Goal: Information Seeking & Learning: Get advice/opinions

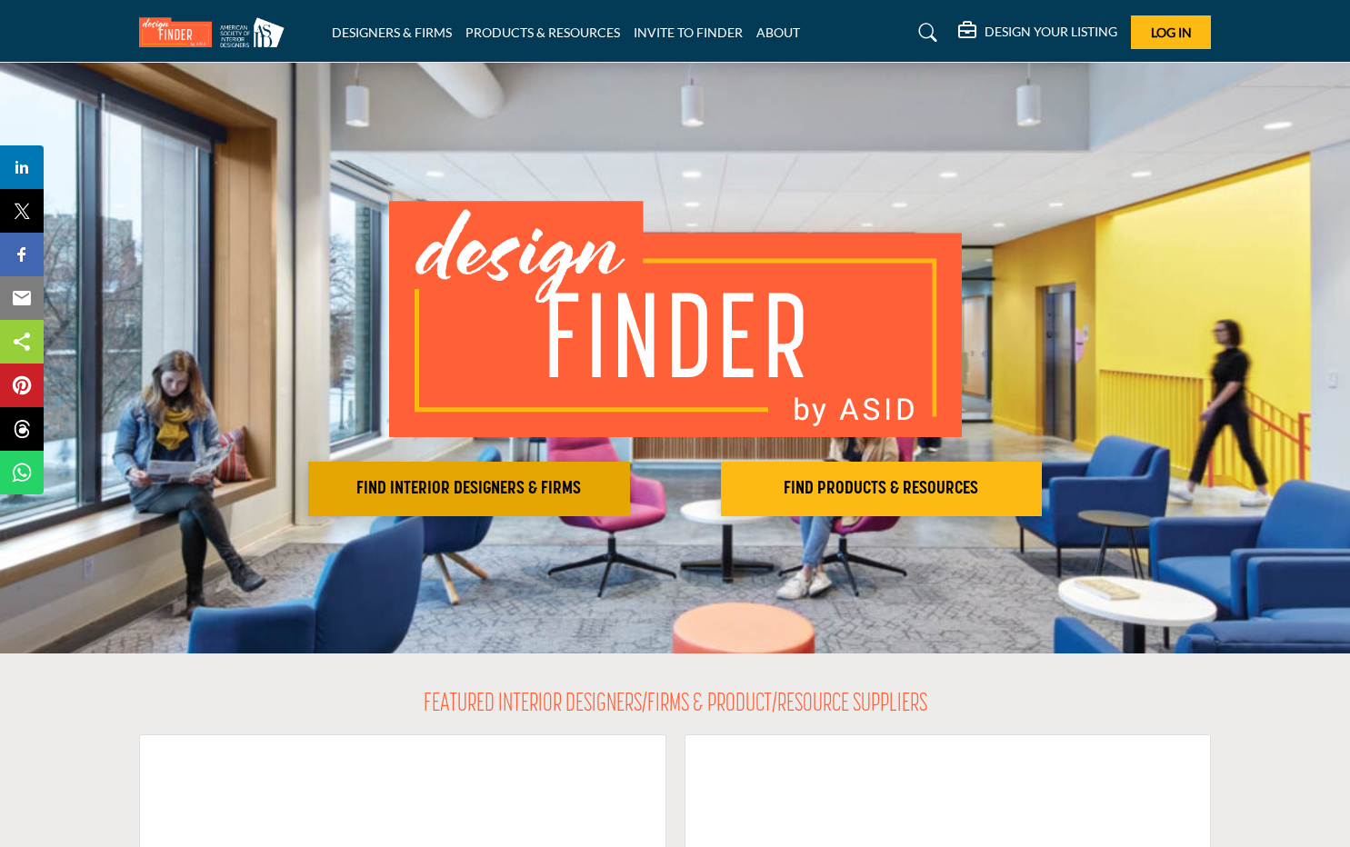
click at [550, 486] on h2 "FIND INTERIOR DESIGNERS & FIRMS" at bounding box center [469, 489] width 311 height 22
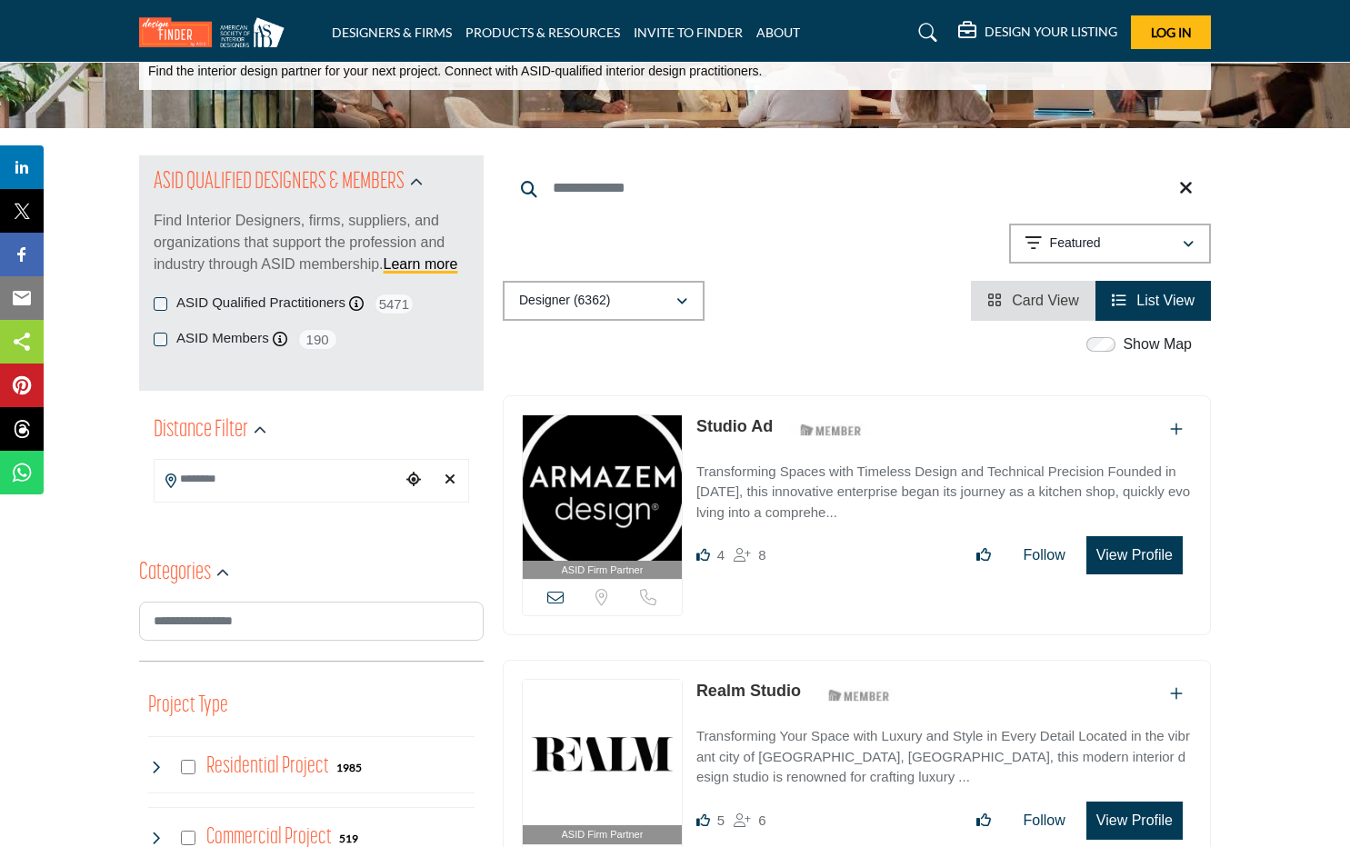
scroll to position [127, 0]
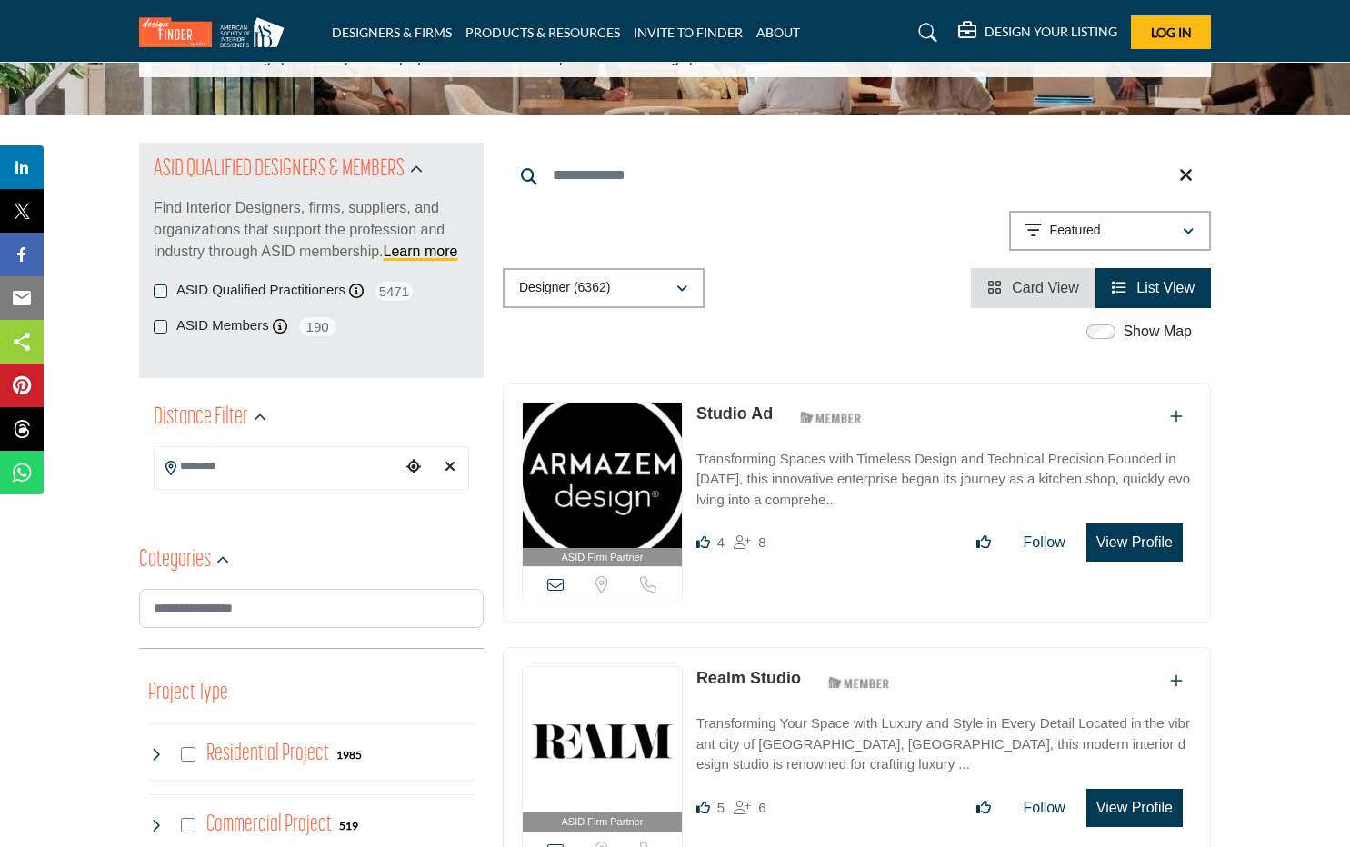
click at [357, 473] on input "Search Location" at bounding box center [277, 466] width 245 height 35
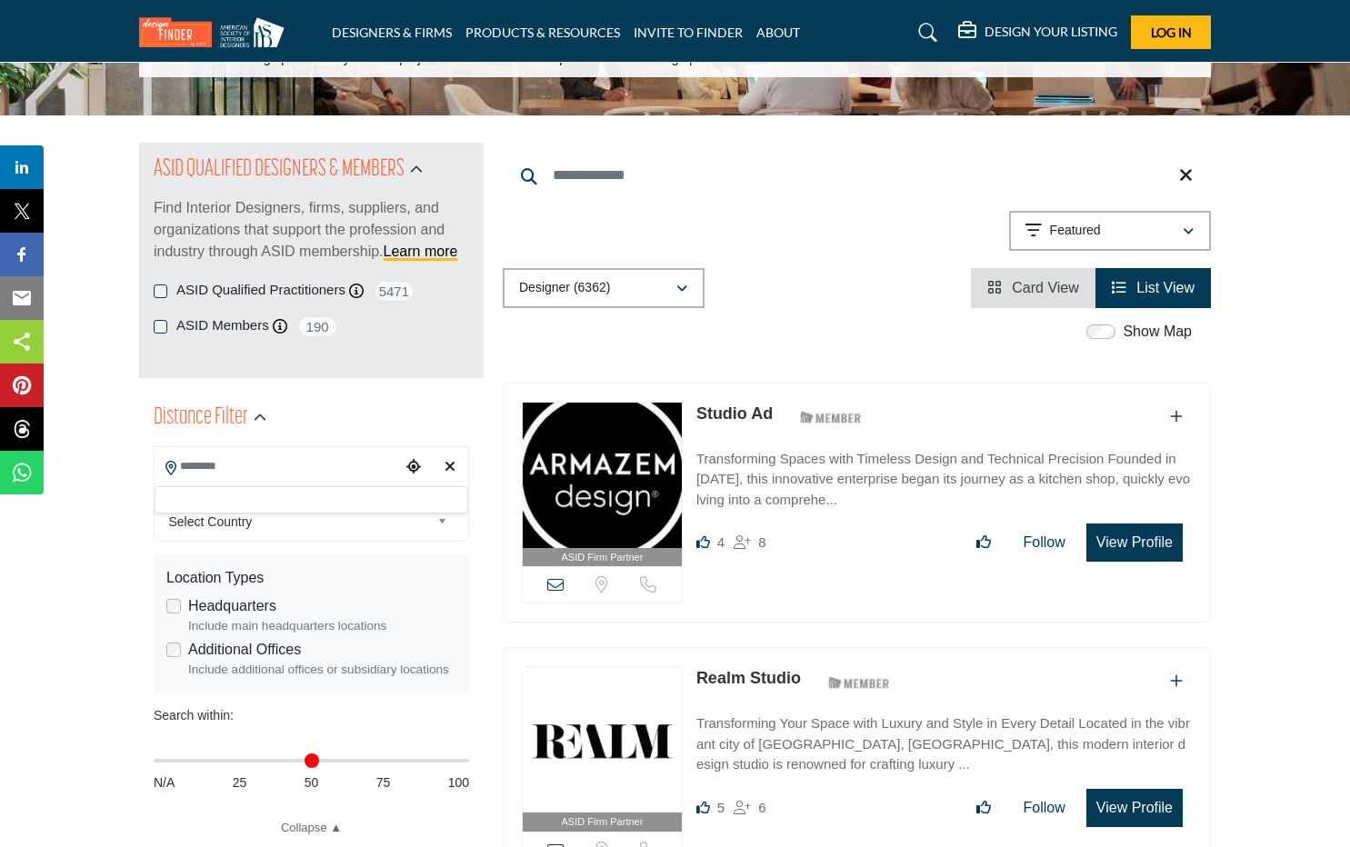
click at [374, 537] on div "Select Country" at bounding box center [311, 522] width 315 height 39
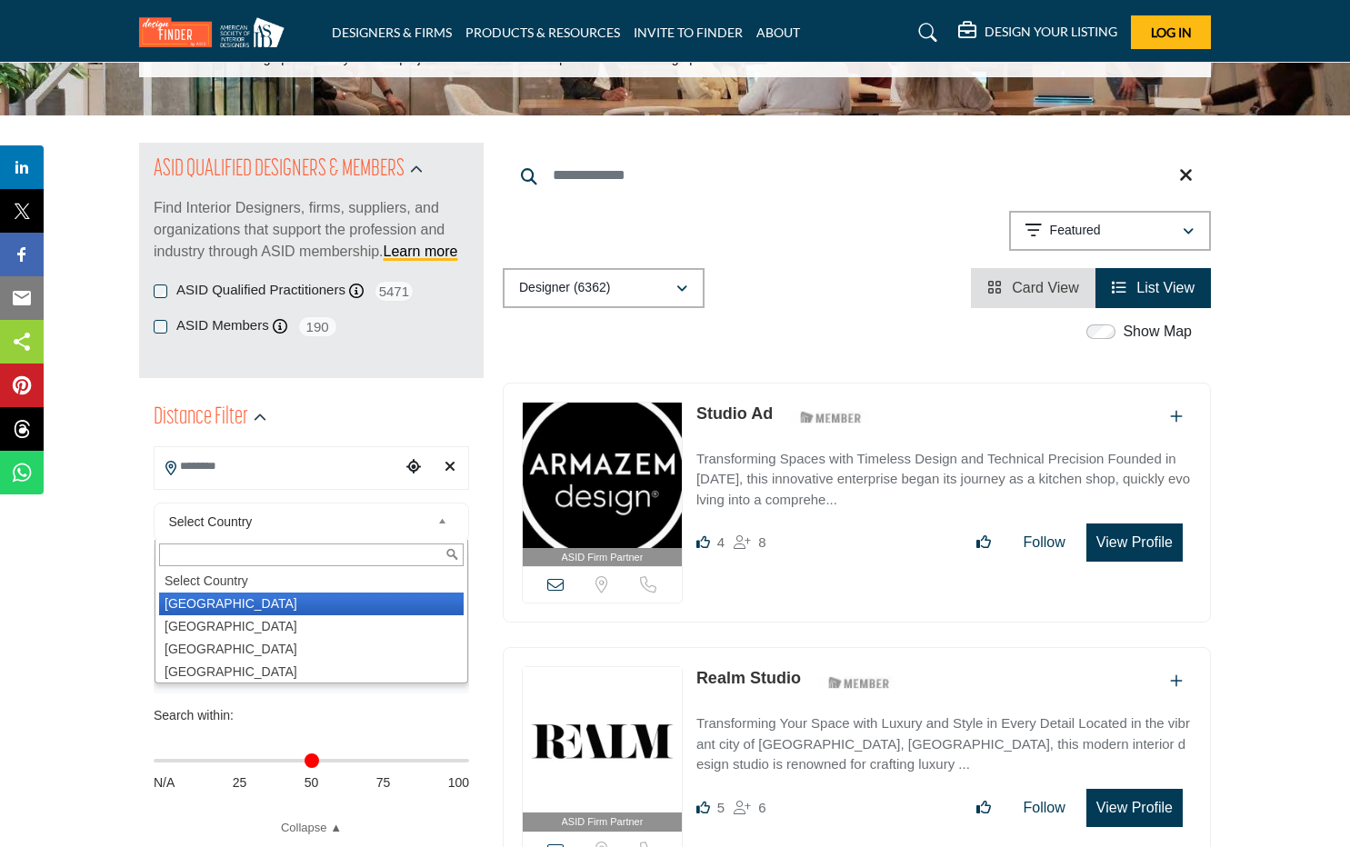
click at [340, 596] on li "United States" at bounding box center [311, 604] width 304 height 23
click at [284, 601] on div "Headquarters Include main headquarters locations" at bounding box center [311, 615] width 290 height 40
type input "***"
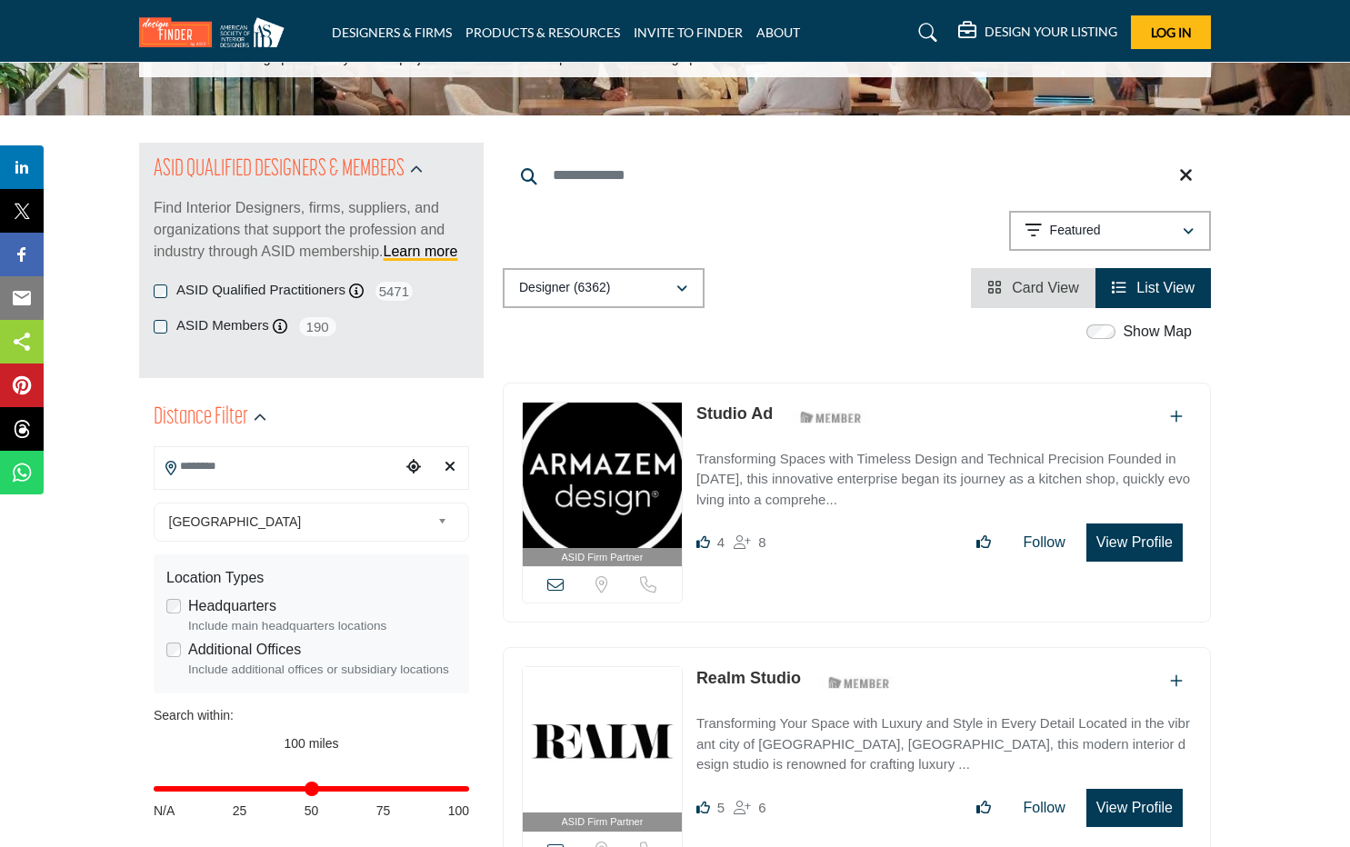
click at [234, 478] on input "Search Location" at bounding box center [277, 466] width 245 height 35
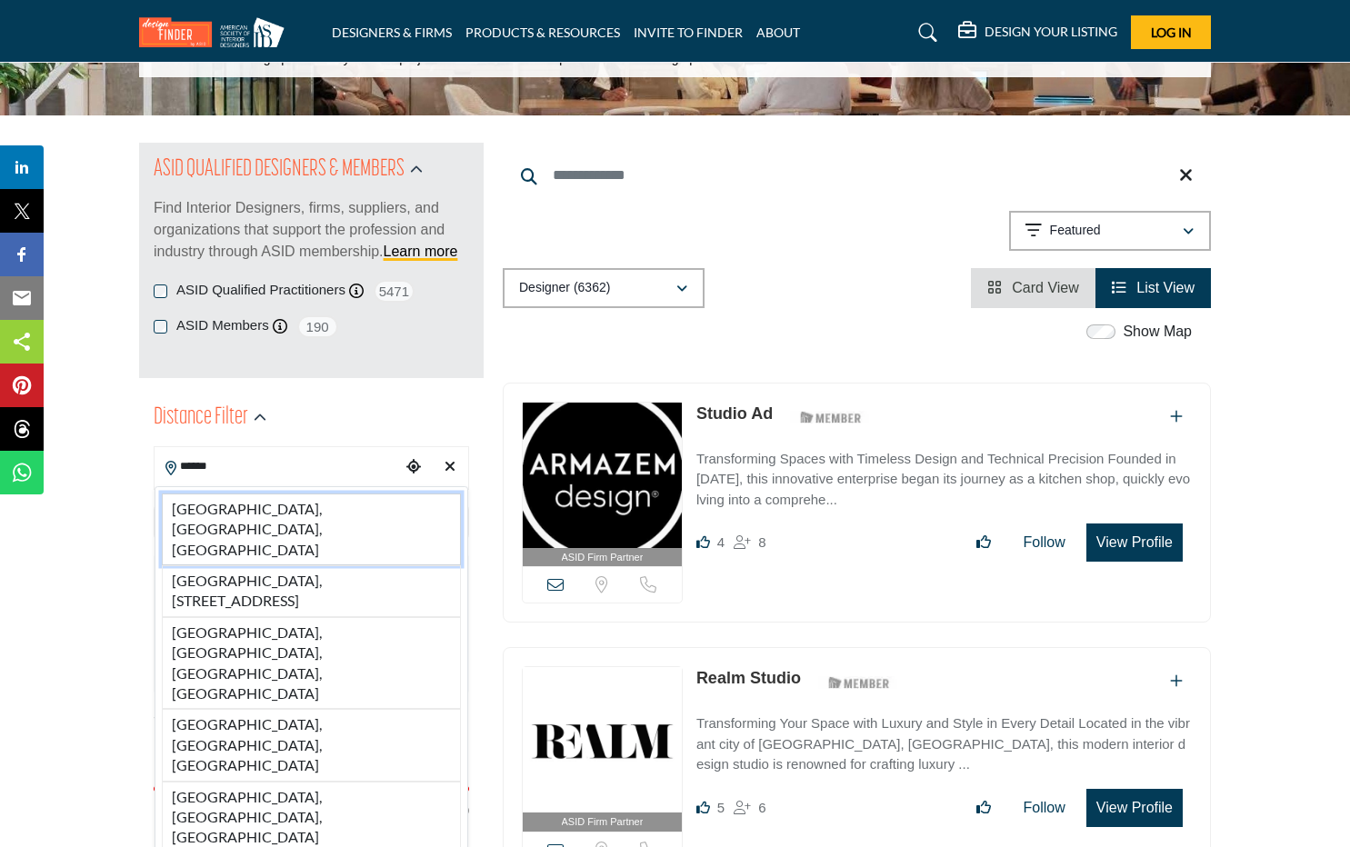
click at [263, 511] on li "San Diego, CA, USA" at bounding box center [311, 530] width 299 height 72
type input "**********"
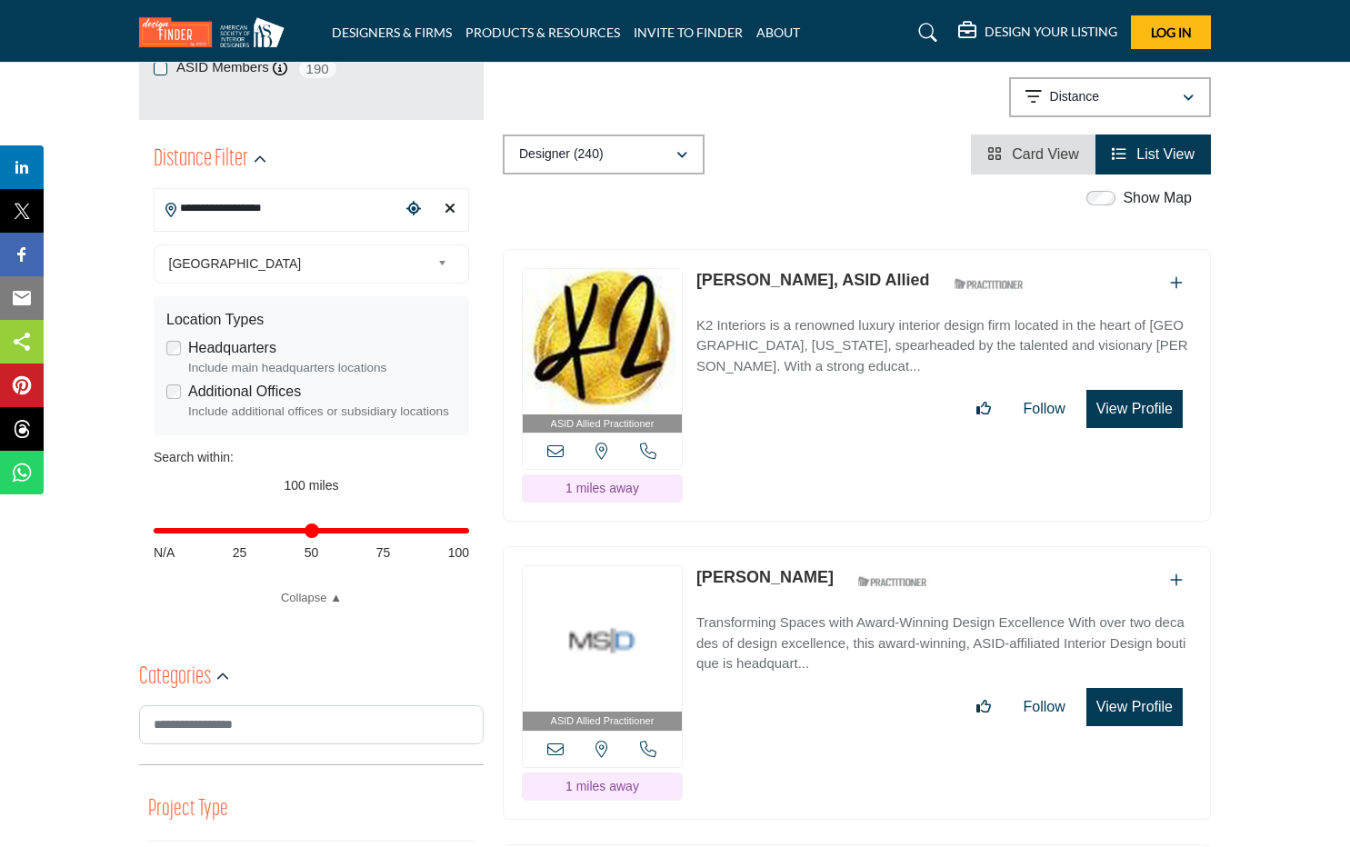
scroll to position [391, 0]
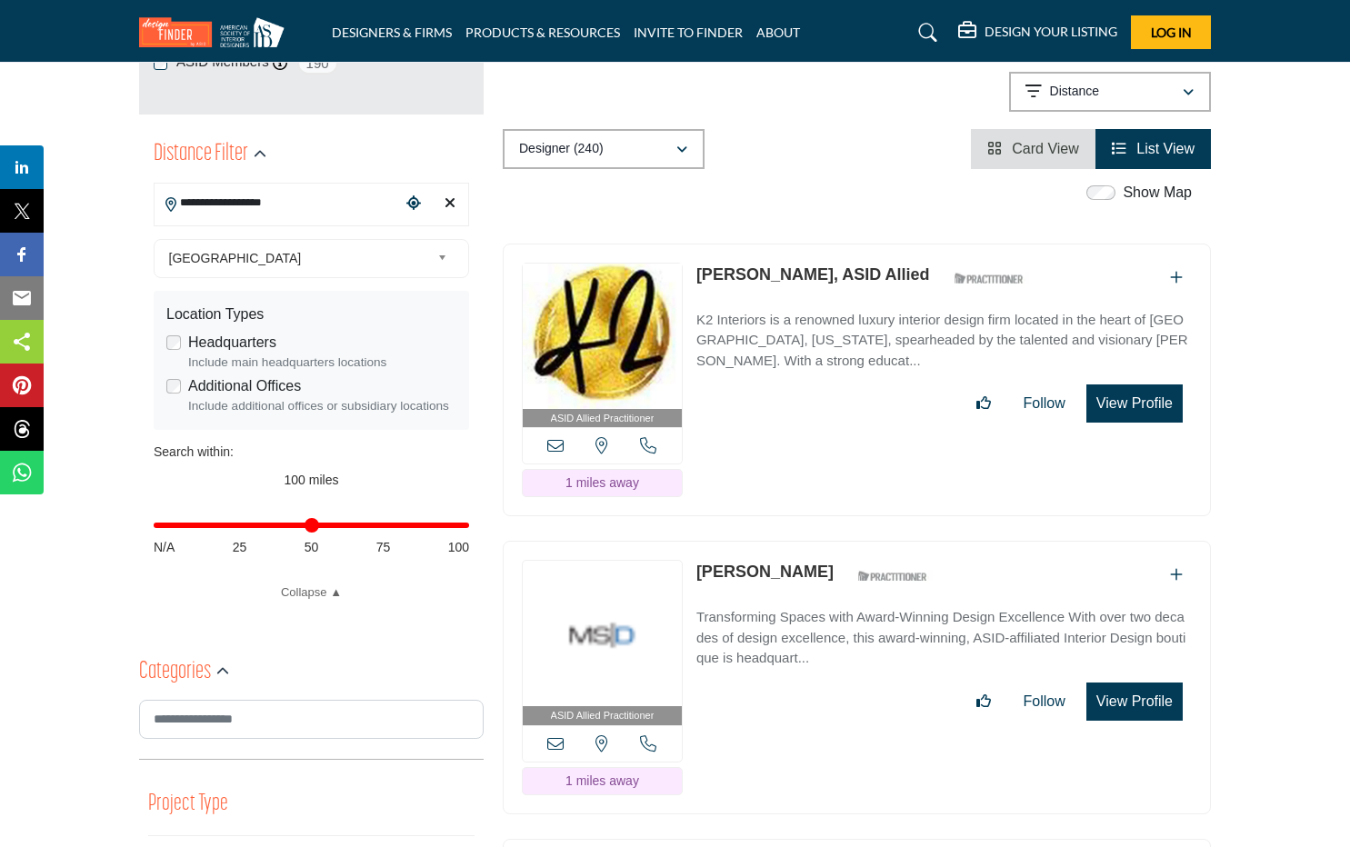
click at [308, 525] on input "Distance in miles" at bounding box center [311, 526] width 315 height 4
click at [278, 527] on input "Distance in miles" at bounding box center [311, 526] width 315 height 4
click at [280, 524] on input "Distance in miles" at bounding box center [311, 526] width 315 height 4
type input "**"
click at [296, 524] on input "Distance in miles" at bounding box center [311, 526] width 315 height 4
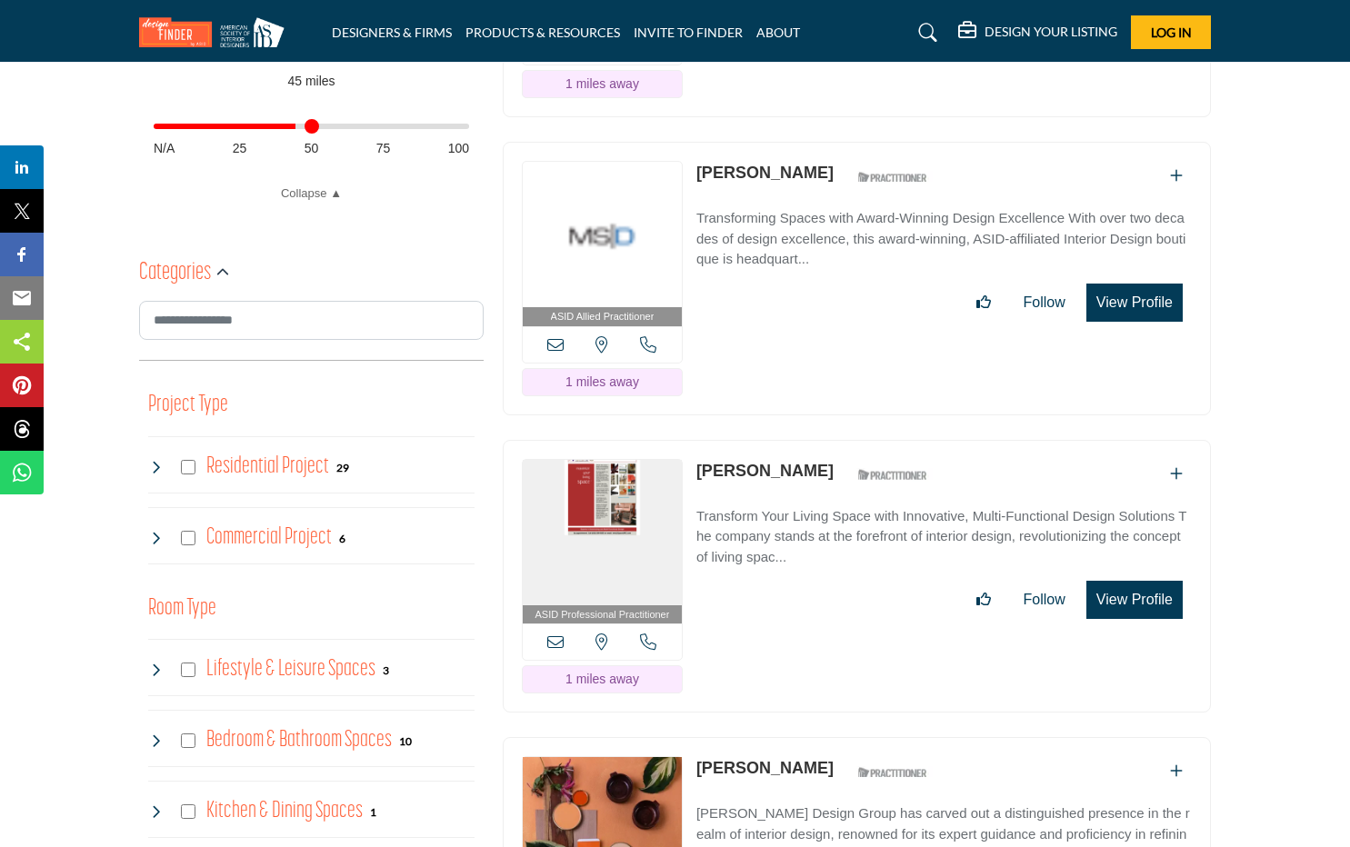
scroll to position [792, 0]
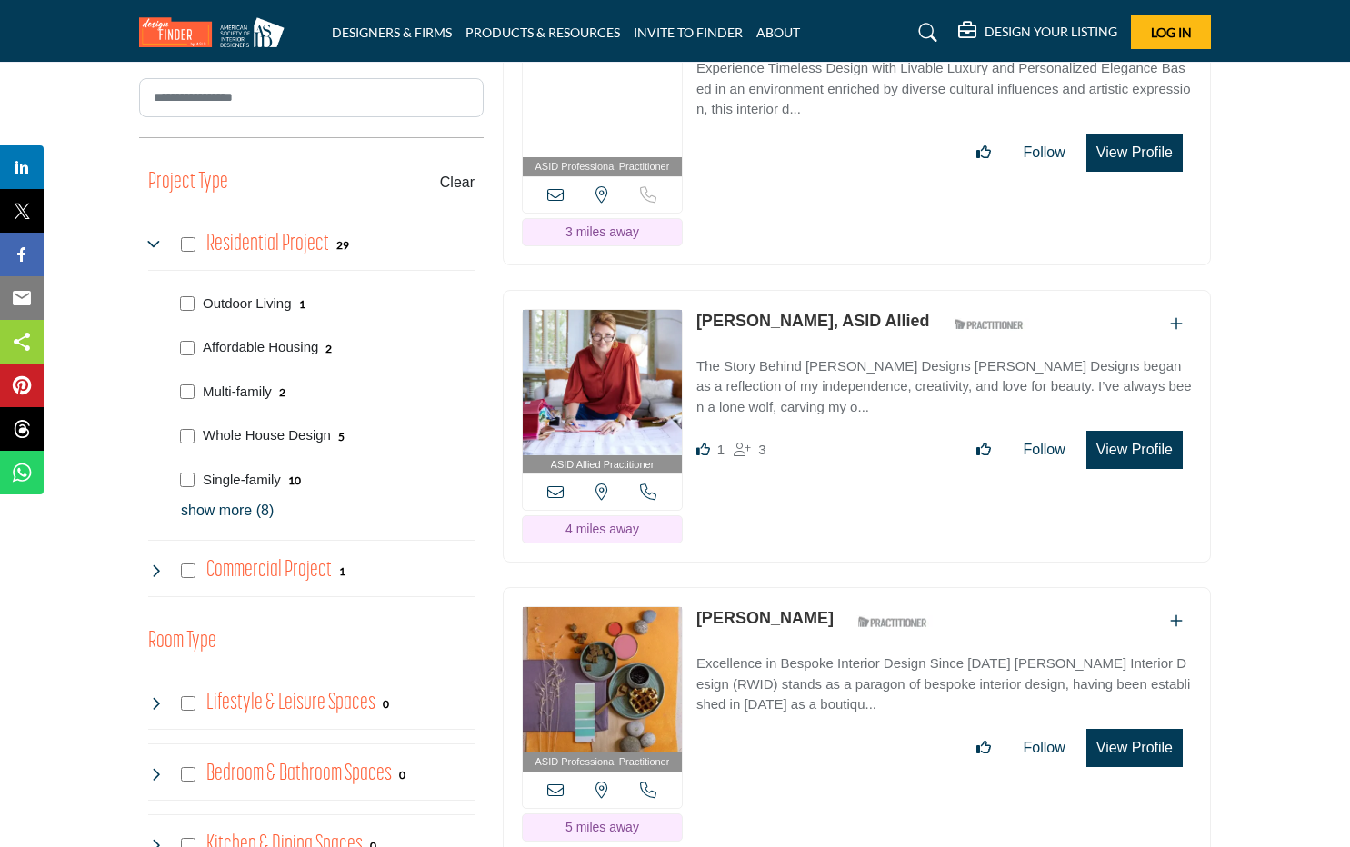
scroll to position [1038, 0]
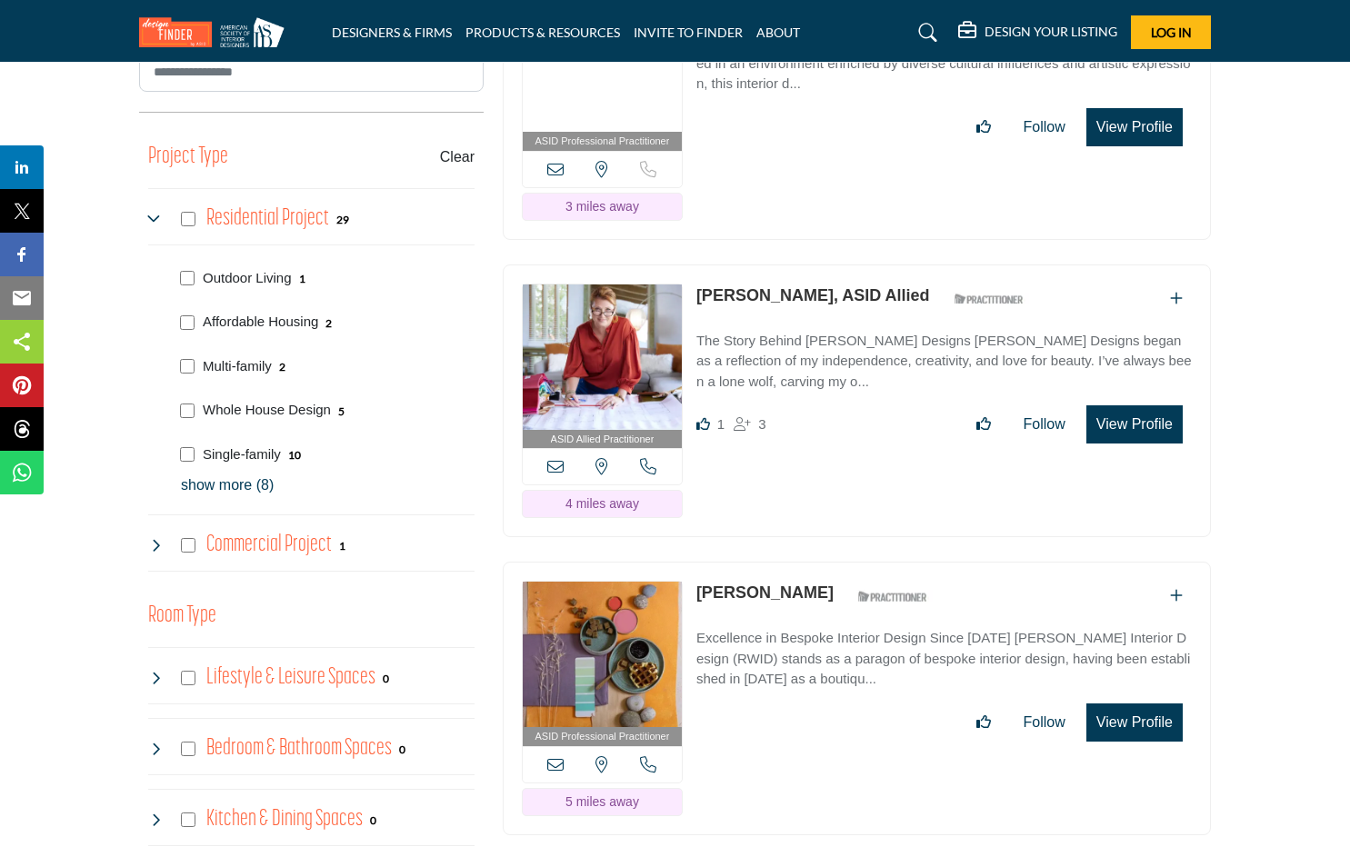
click at [215, 483] on p "show more (8)" at bounding box center [328, 485] width 294 height 22
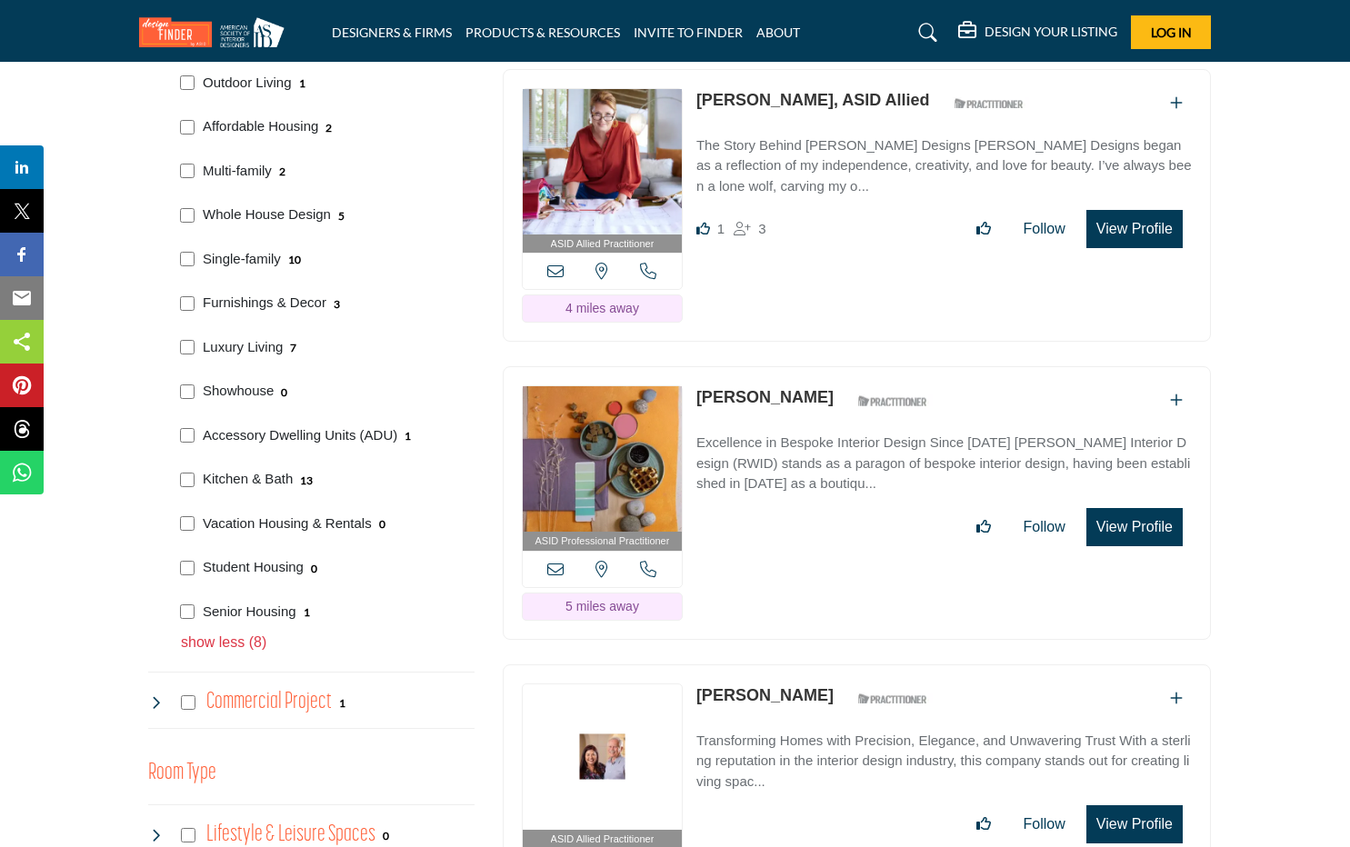
scroll to position [1242, 0]
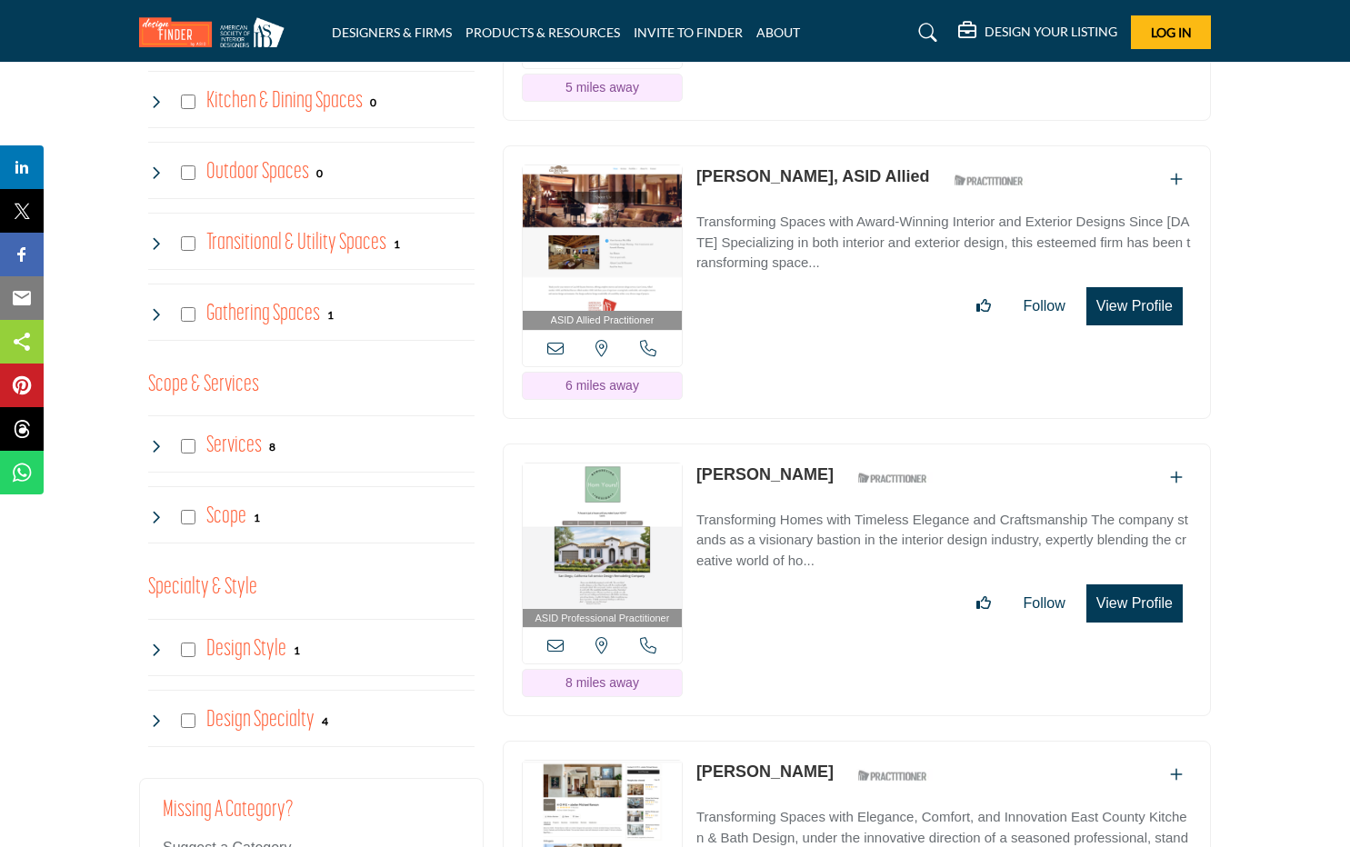
scroll to position [2299, 0]
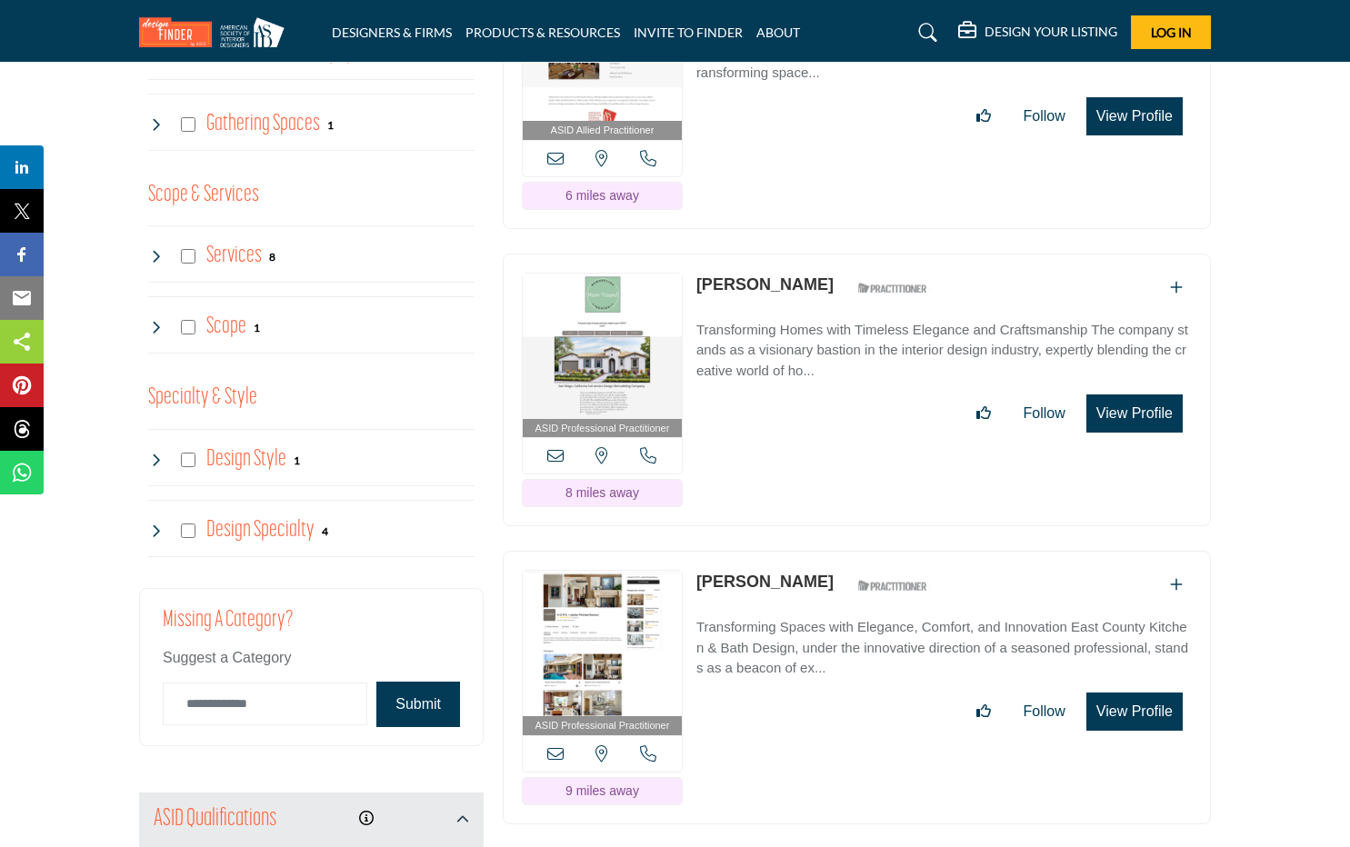
click at [159, 457] on icon at bounding box center [155, 460] width 15 height 15
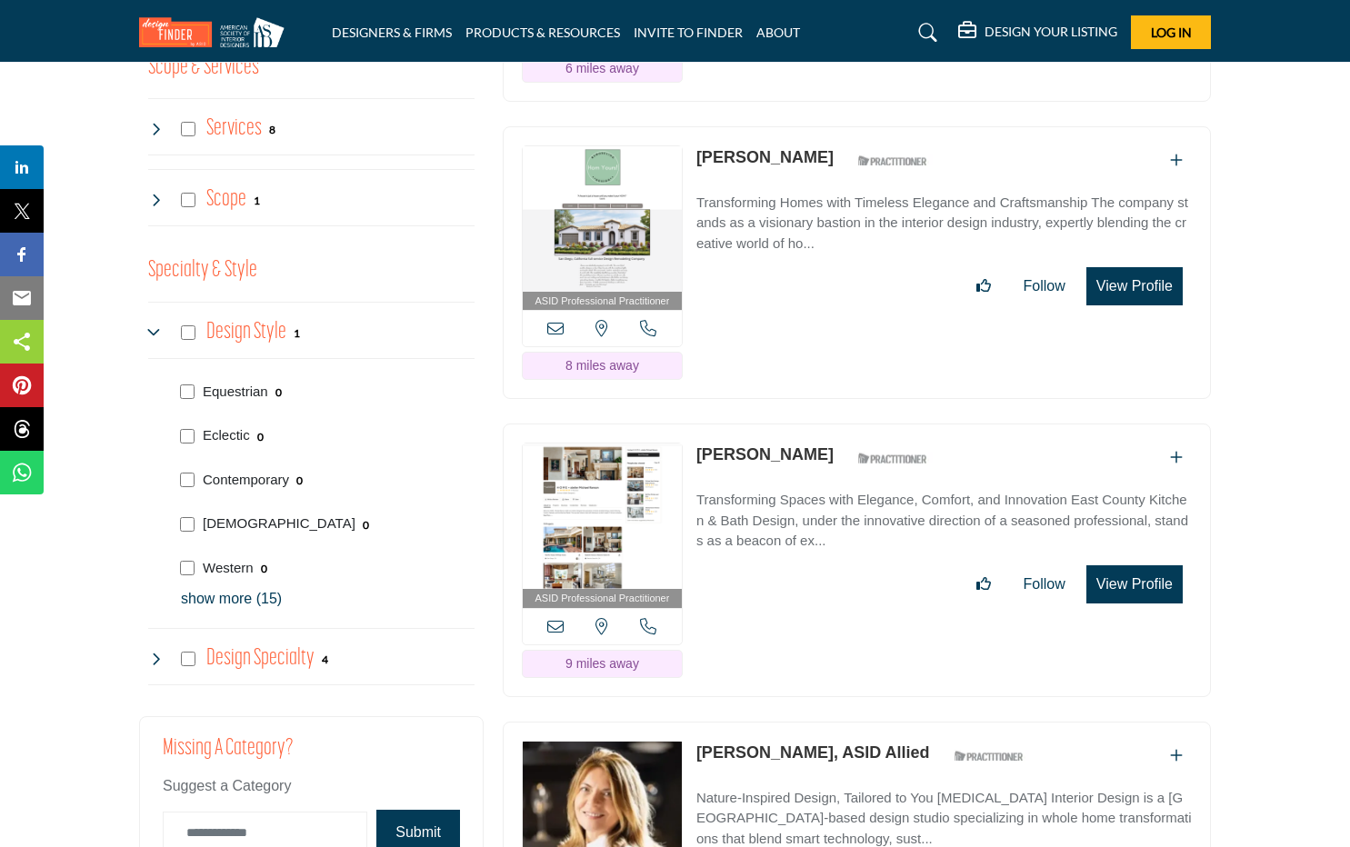
scroll to position [2428, 0]
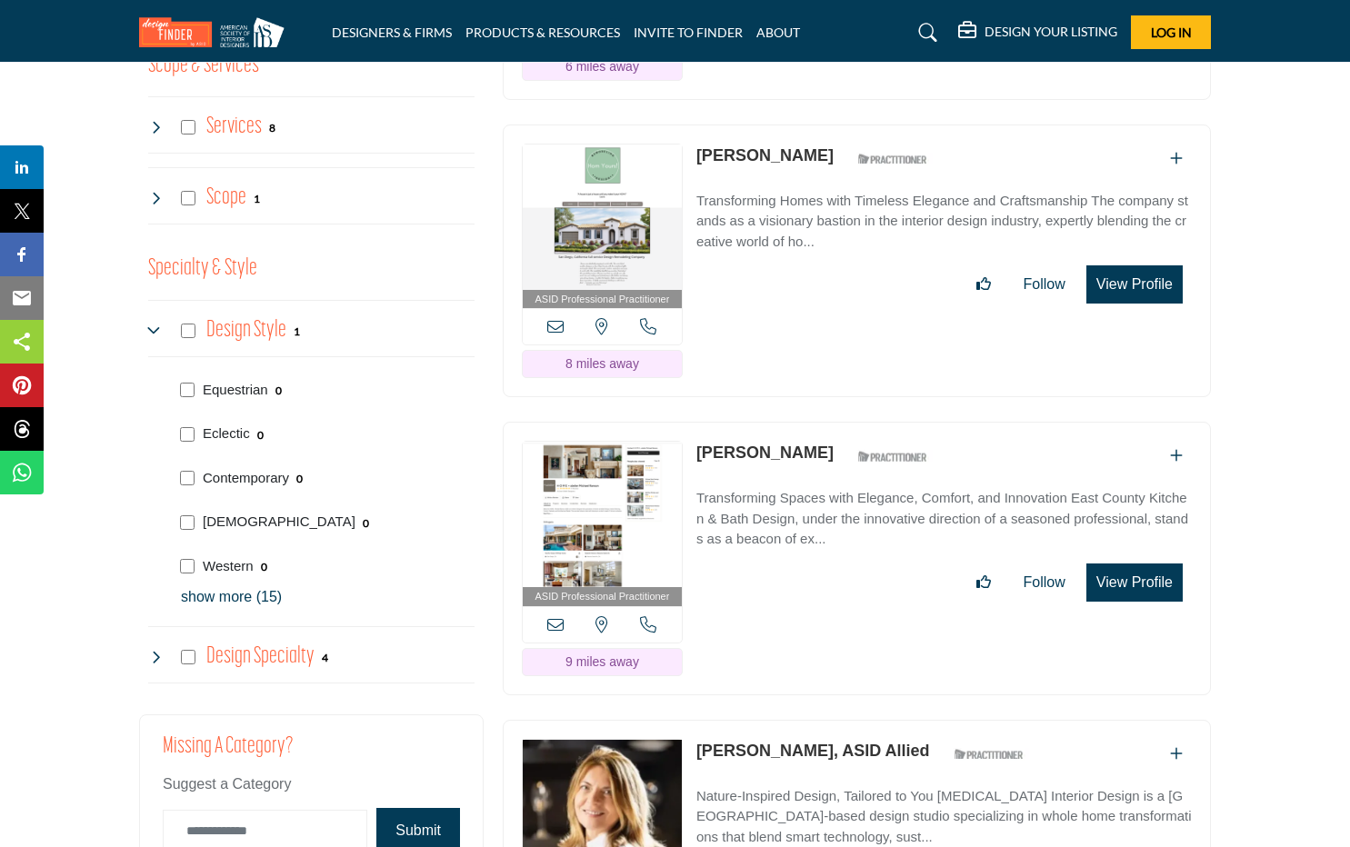
click at [151, 654] on icon at bounding box center [155, 657] width 15 height 15
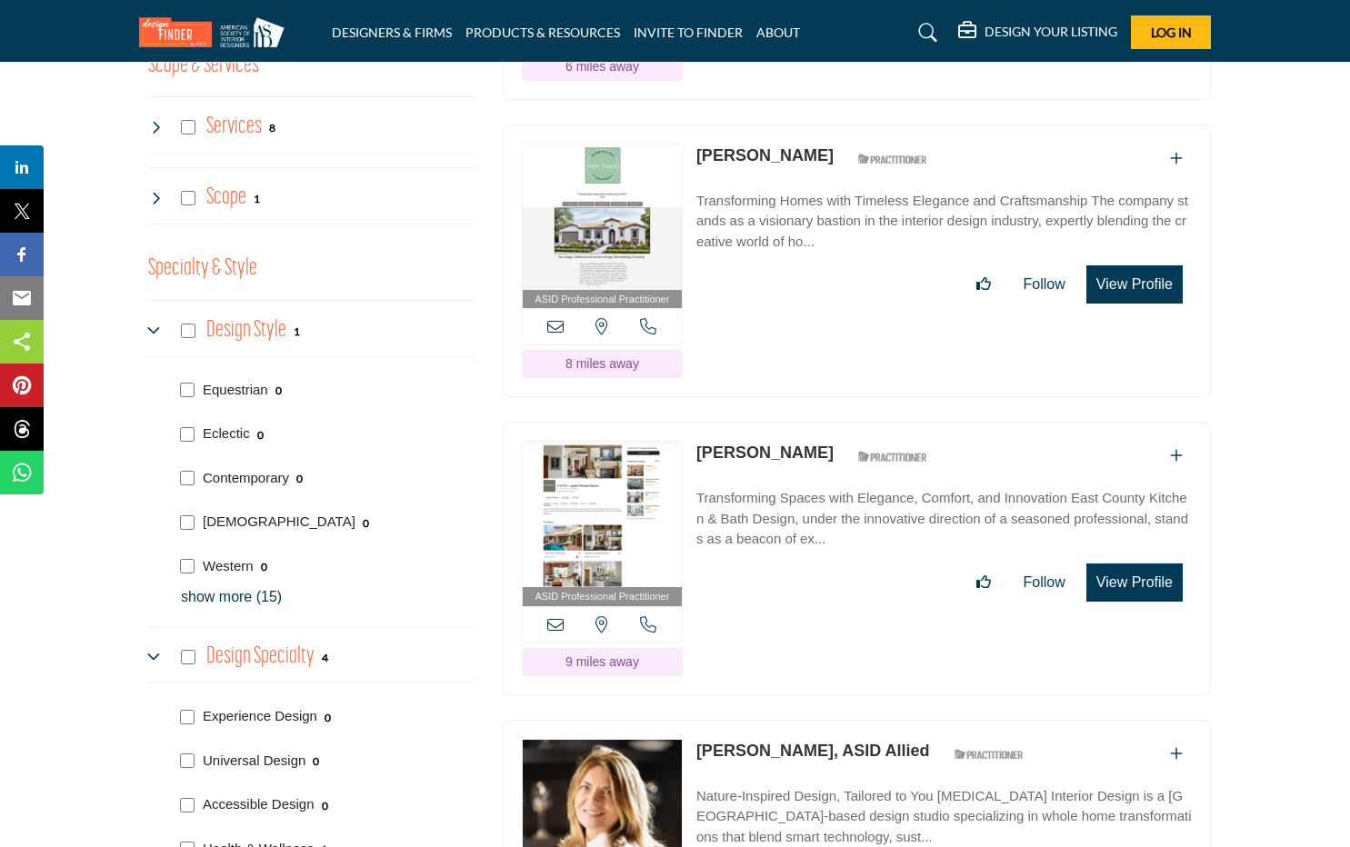
click at [218, 601] on p "show more (15)" at bounding box center [328, 597] width 294 height 22
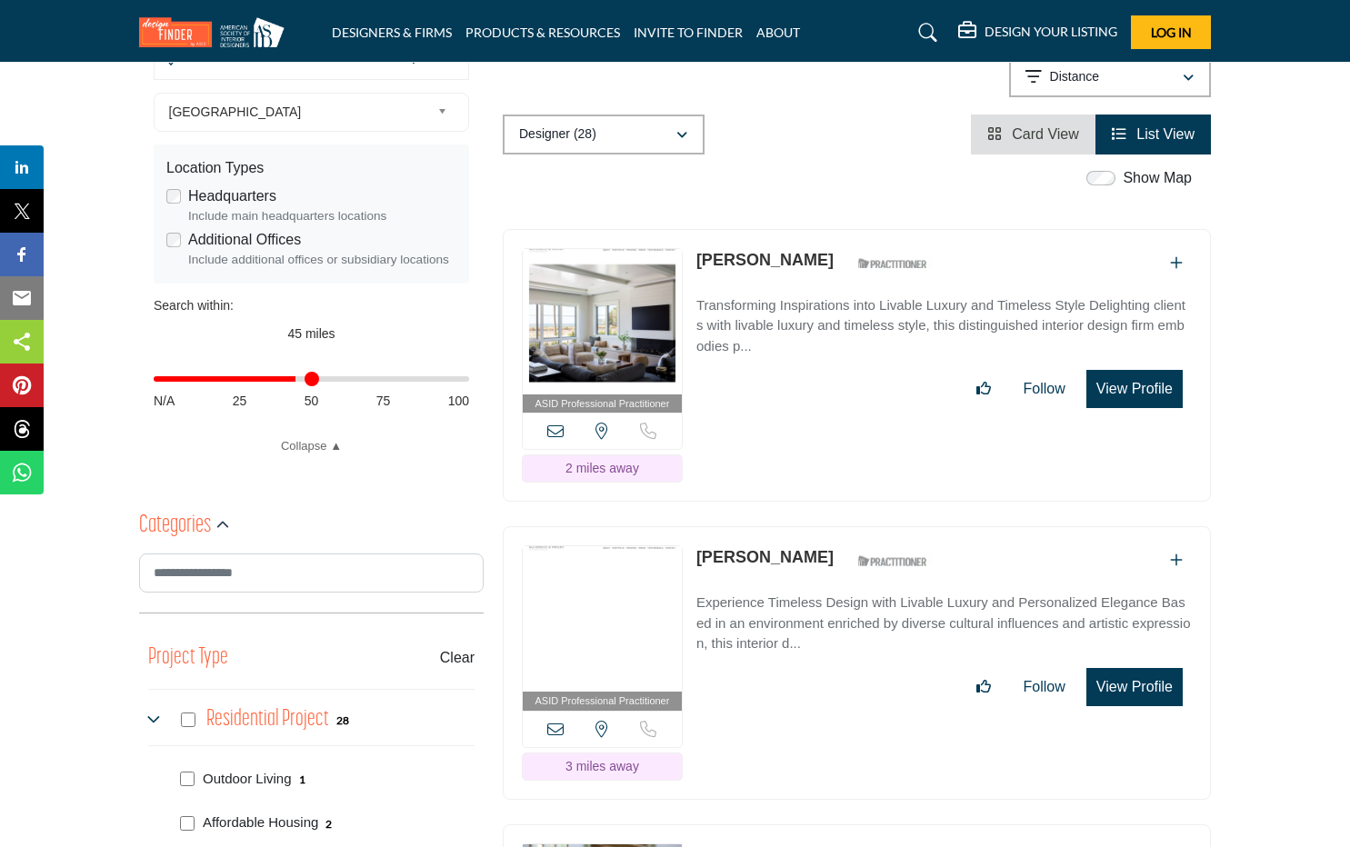
scroll to position [565, 0]
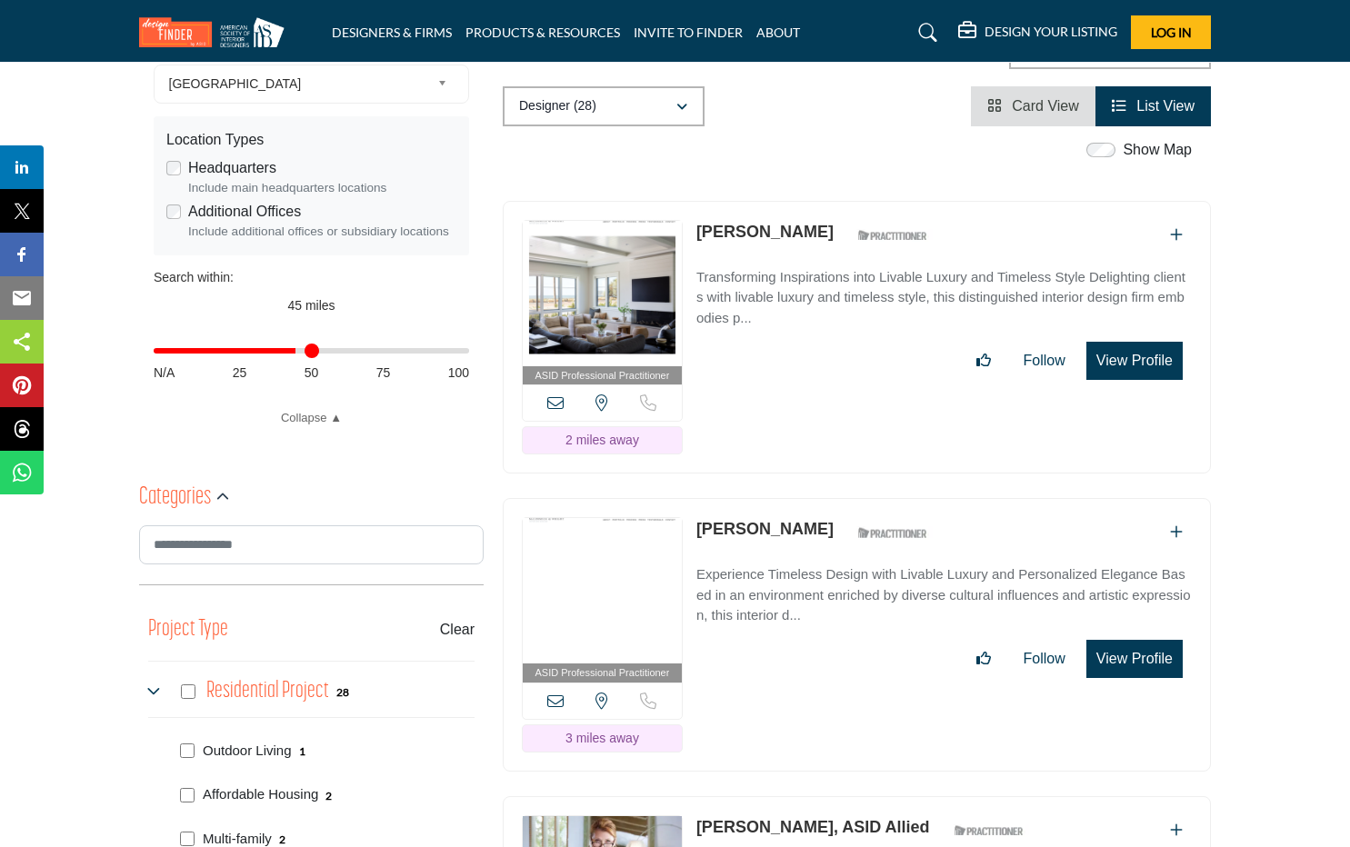
click at [155, 690] on icon at bounding box center [155, 691] width 15 height 15
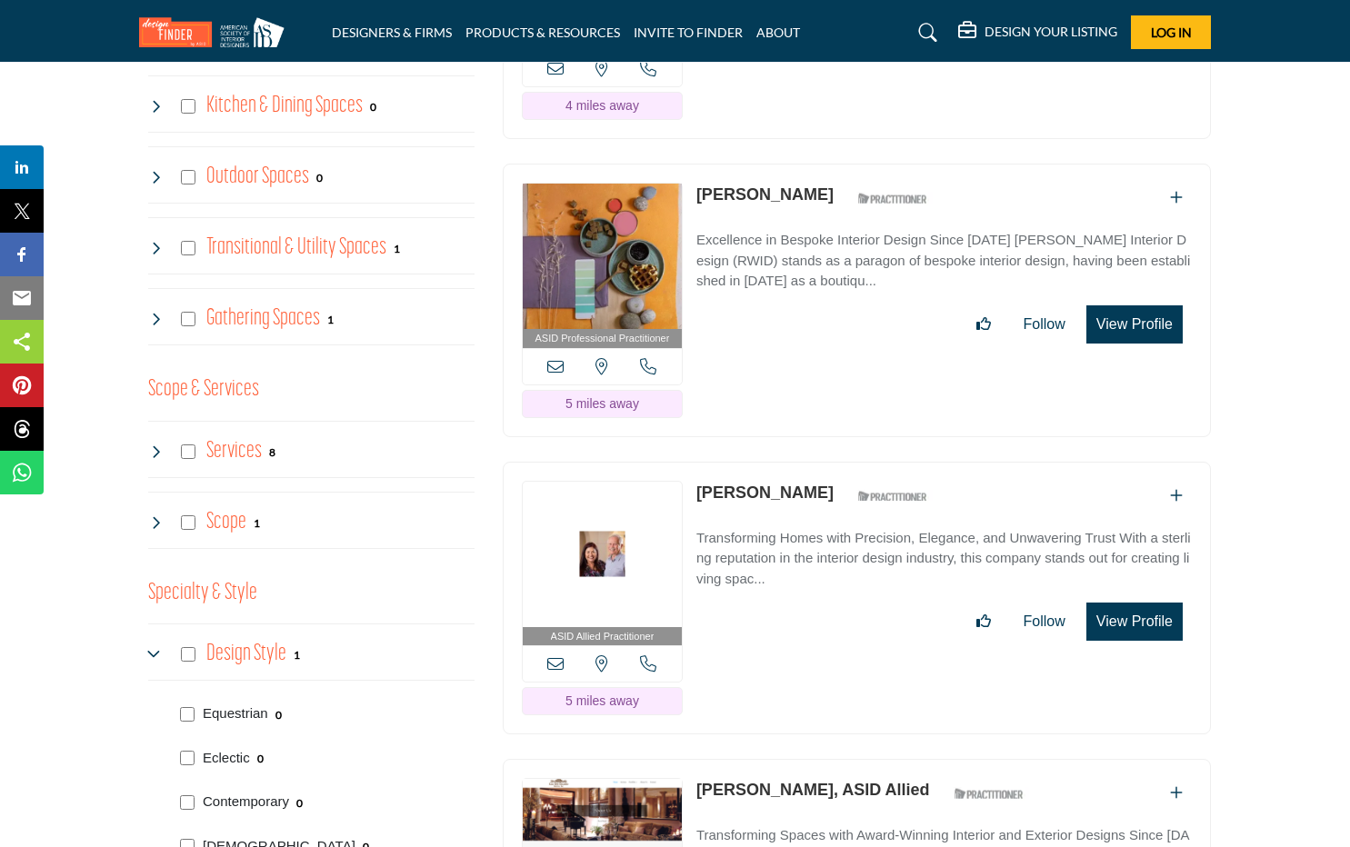
scroll to position [1547, 0]
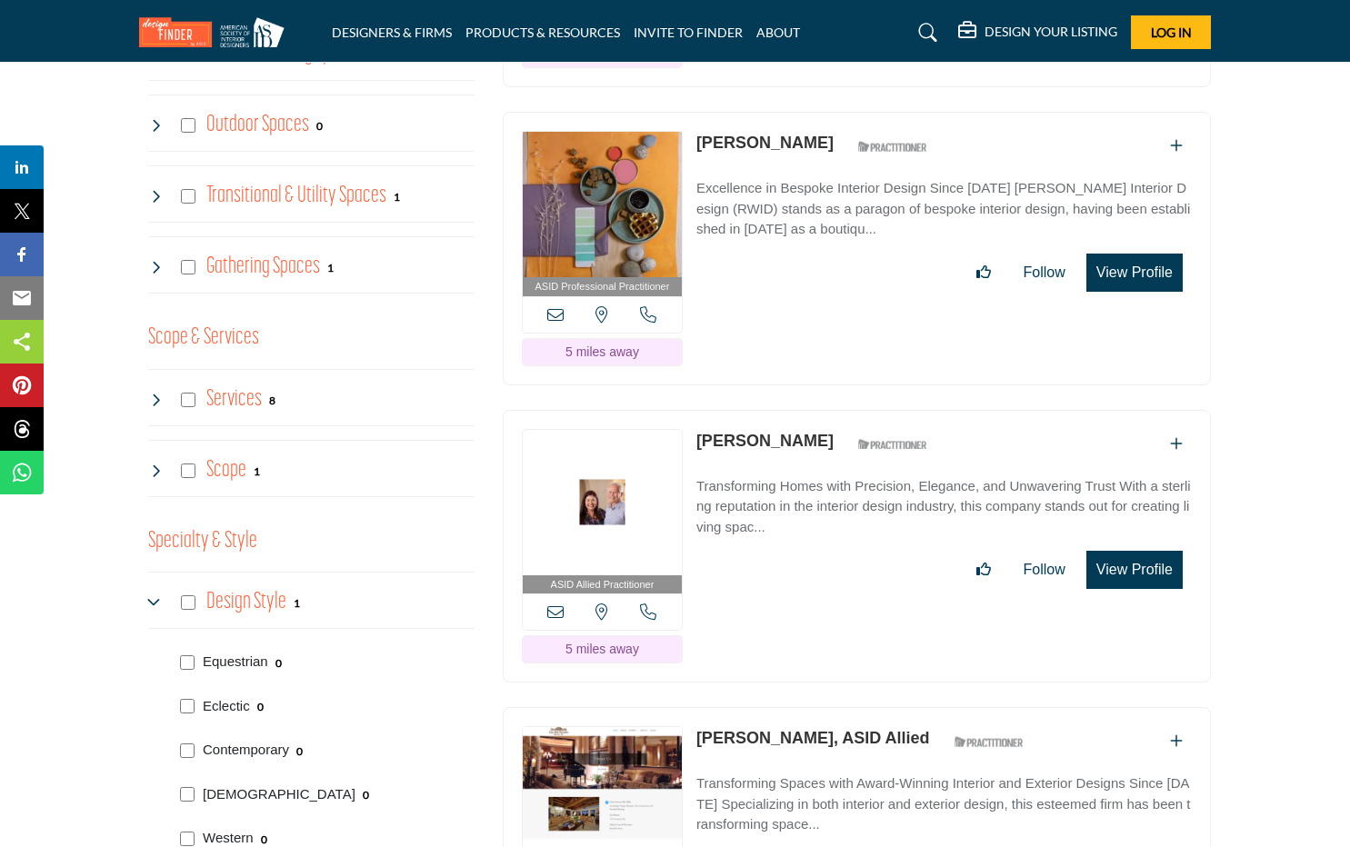
click at [149, 597] on icon at bounding box center [155, 602] width 15 height 15
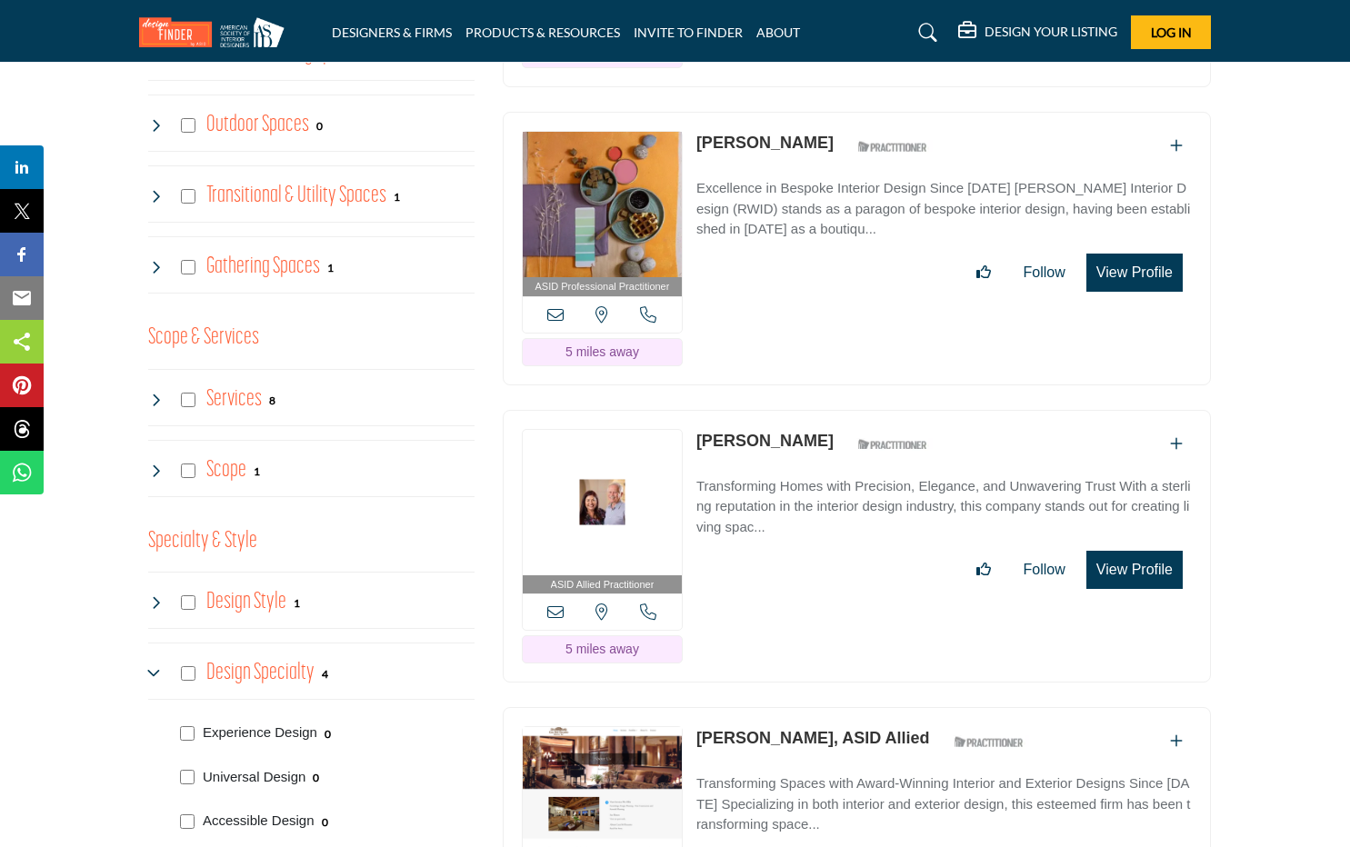
click at [153, 472] on icon at bounding box center [155, 471] width 15 height 15
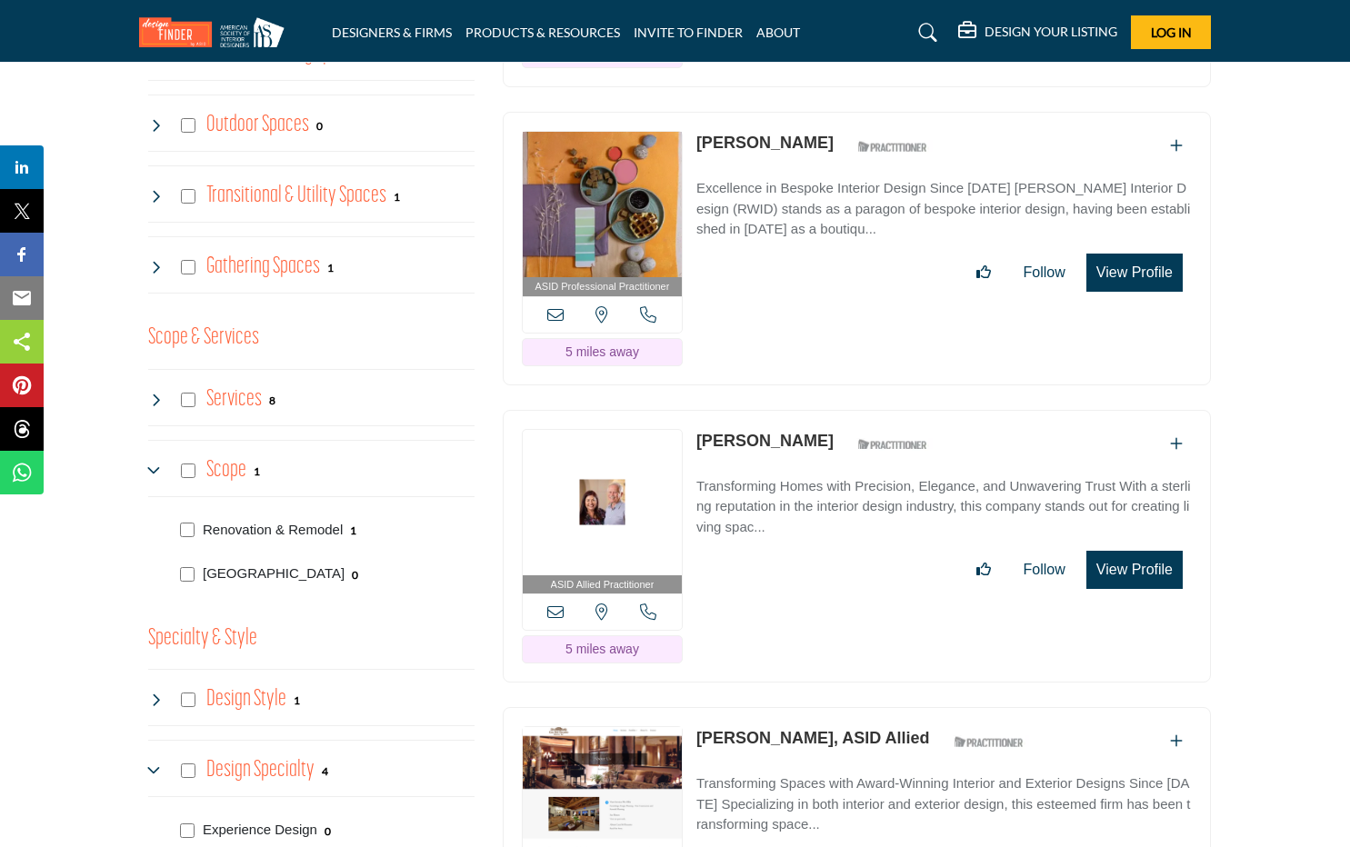
click at [153, 398] on icon at bounding box center [155, 400] width 15 height 15
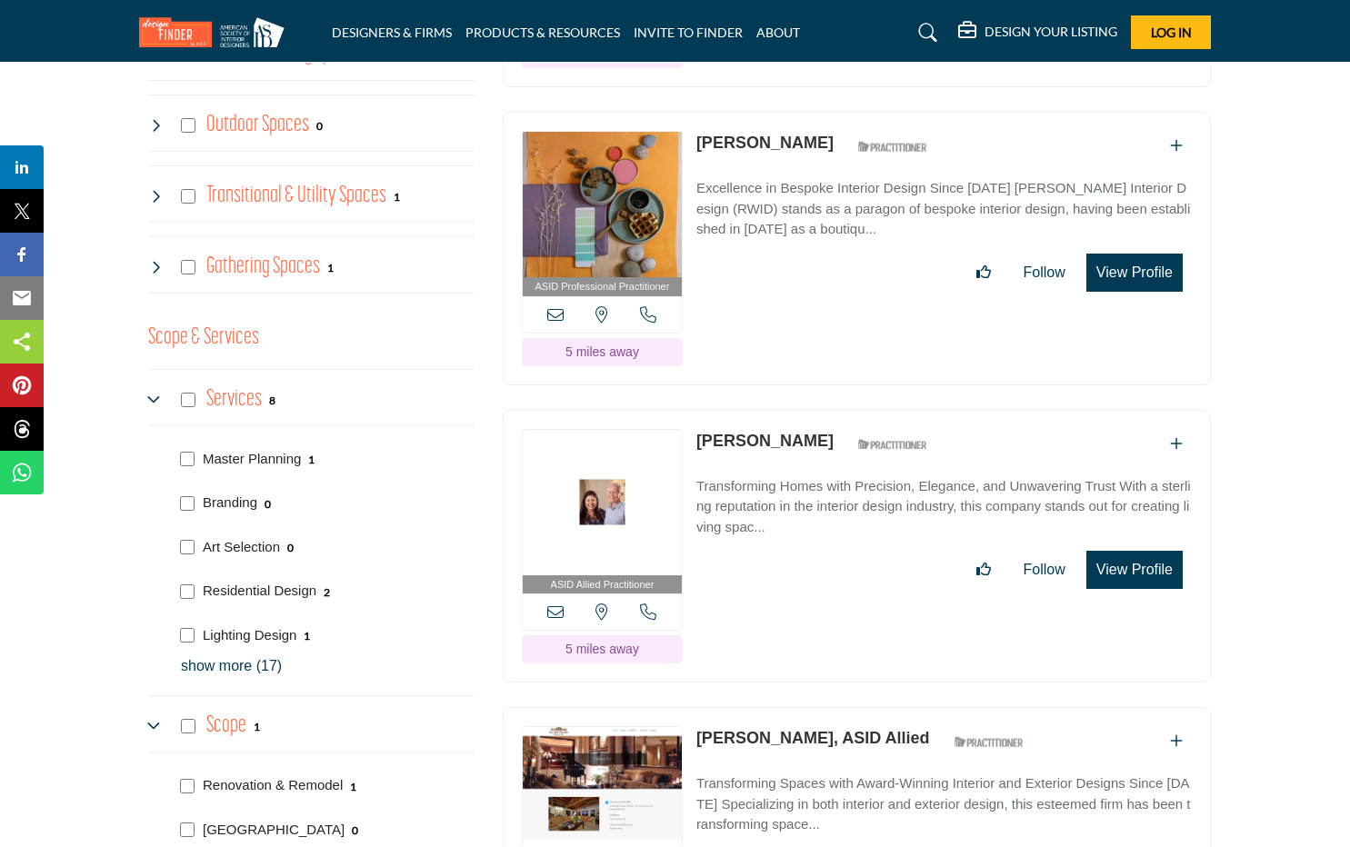
click at [153, 398] on icon at bounding box center [155, 400] width 15 height 15
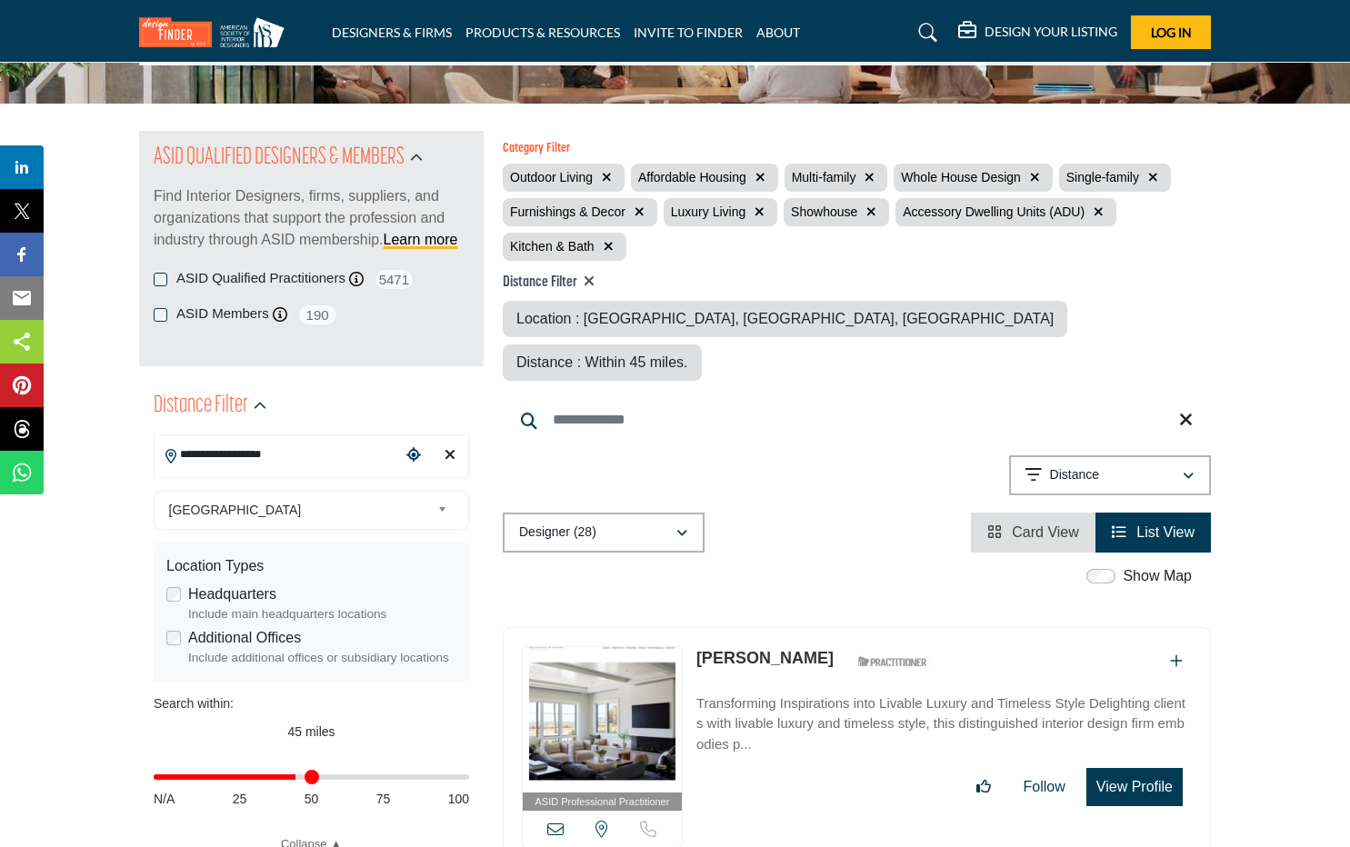
scroll to position [137, 0]
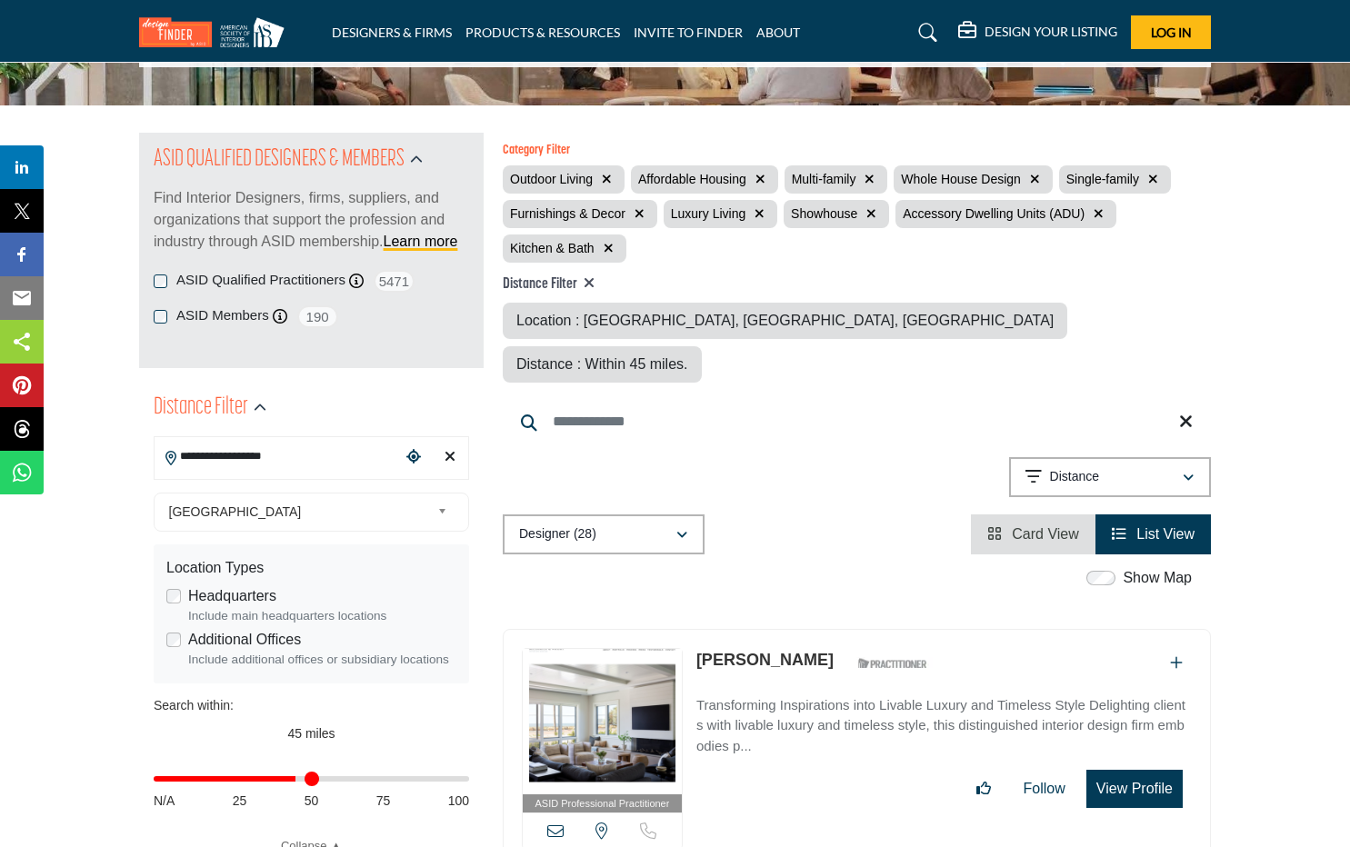
click at [608, 244] on icon "button" at bounding box center [608, 248] width 10 height 13
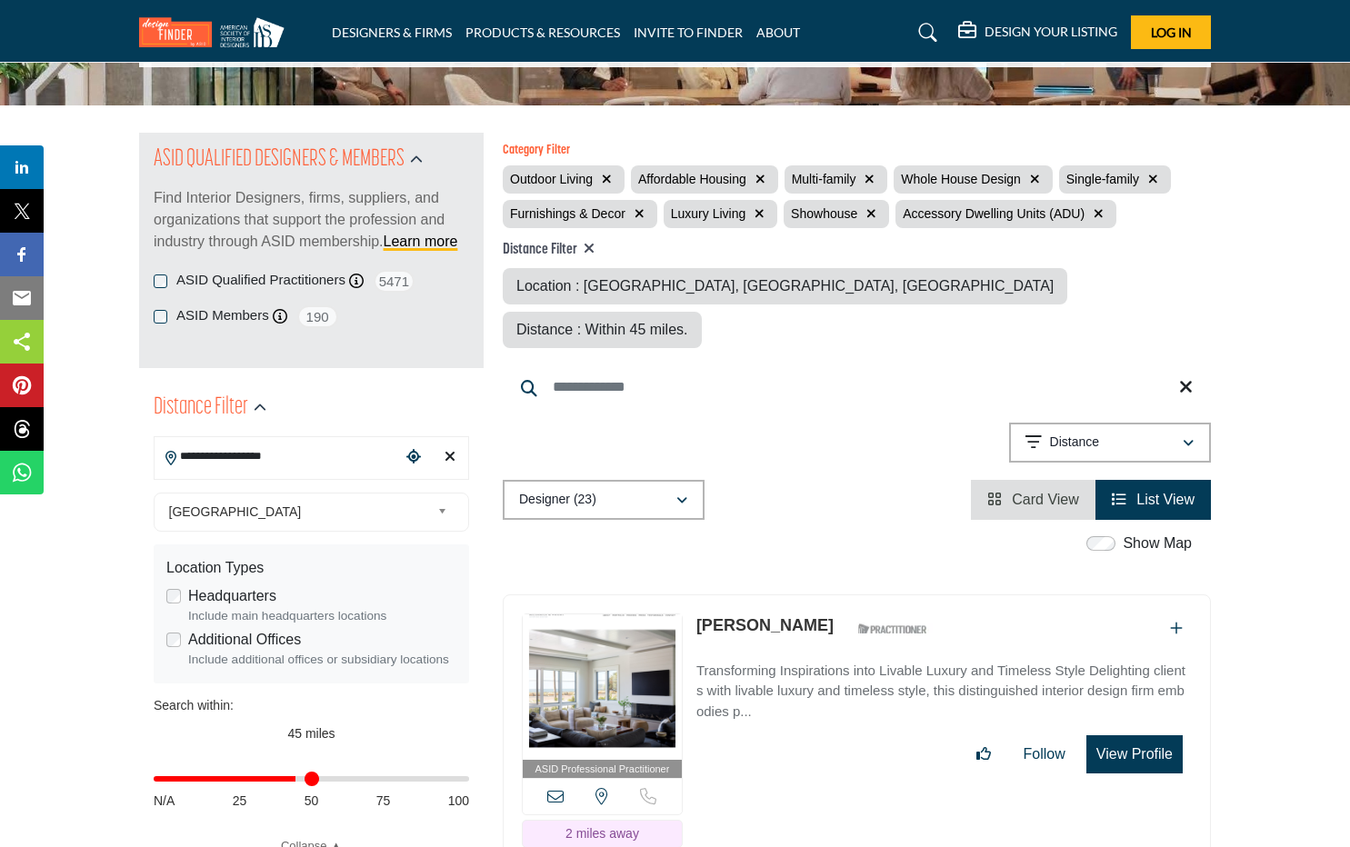
click at [636, 212] on icon "button" at bounding box center [639, 213] width 10 height 13
click at [765, 178] on icon "button" at bounding box center [760, 179] width 10 height 13
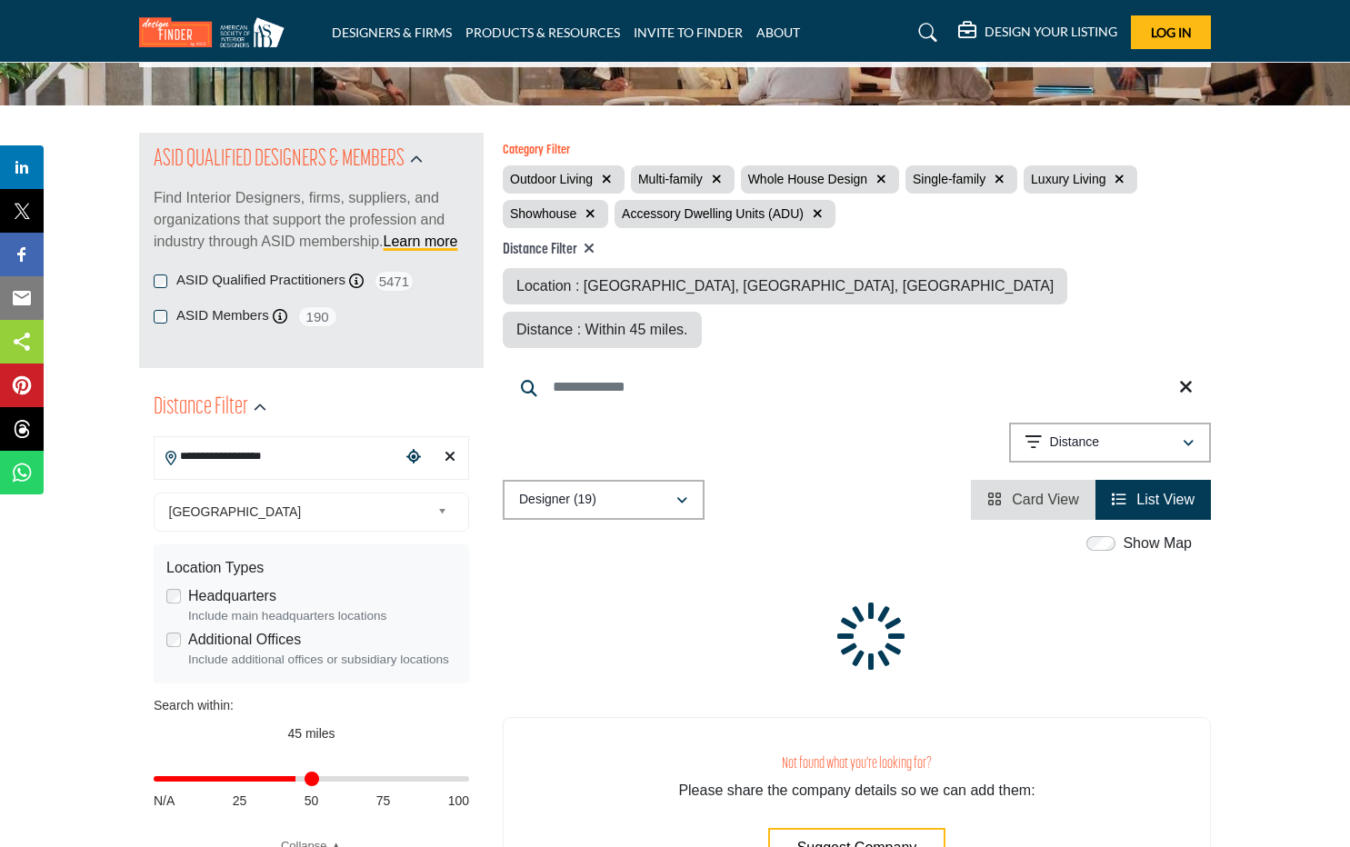
click at [876, 179] on button "button" at bounding box center [881, 179] width 21 height 21
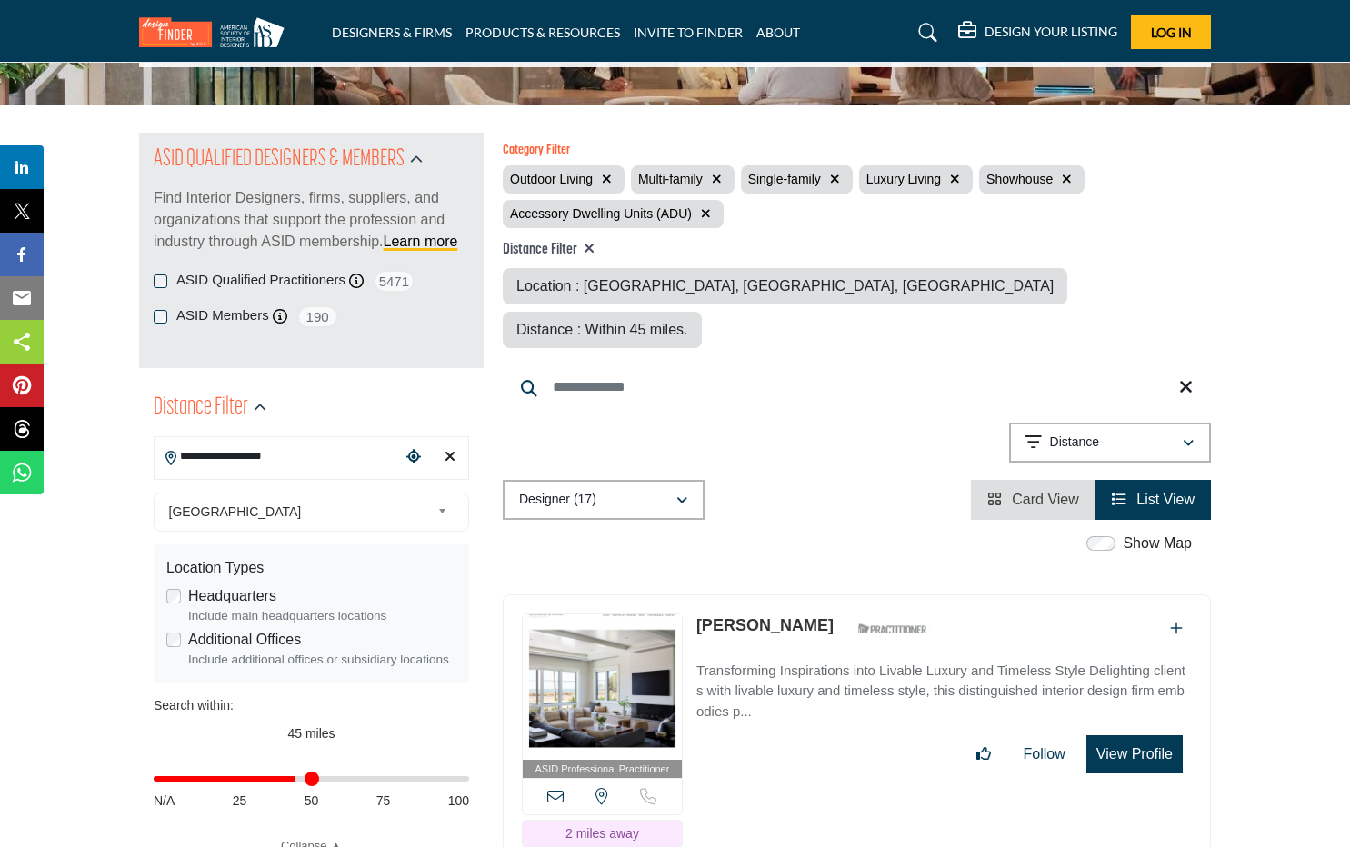
click at [837, 176] on icon "button" at bounding box center [835, 179] width 10 height 13
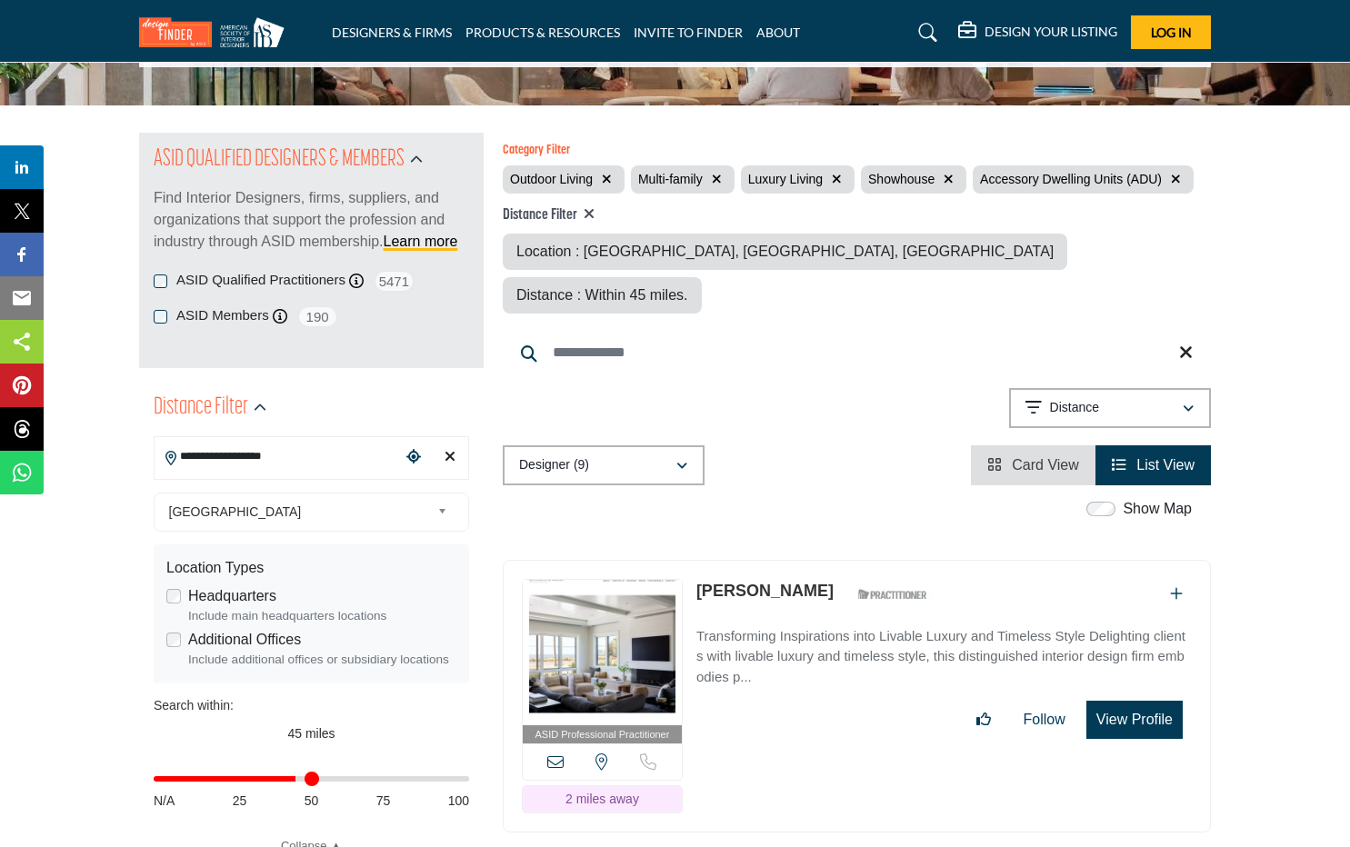
click at [837, 176] on icon "button" at bounding box center [837, 179] width 10 height 13
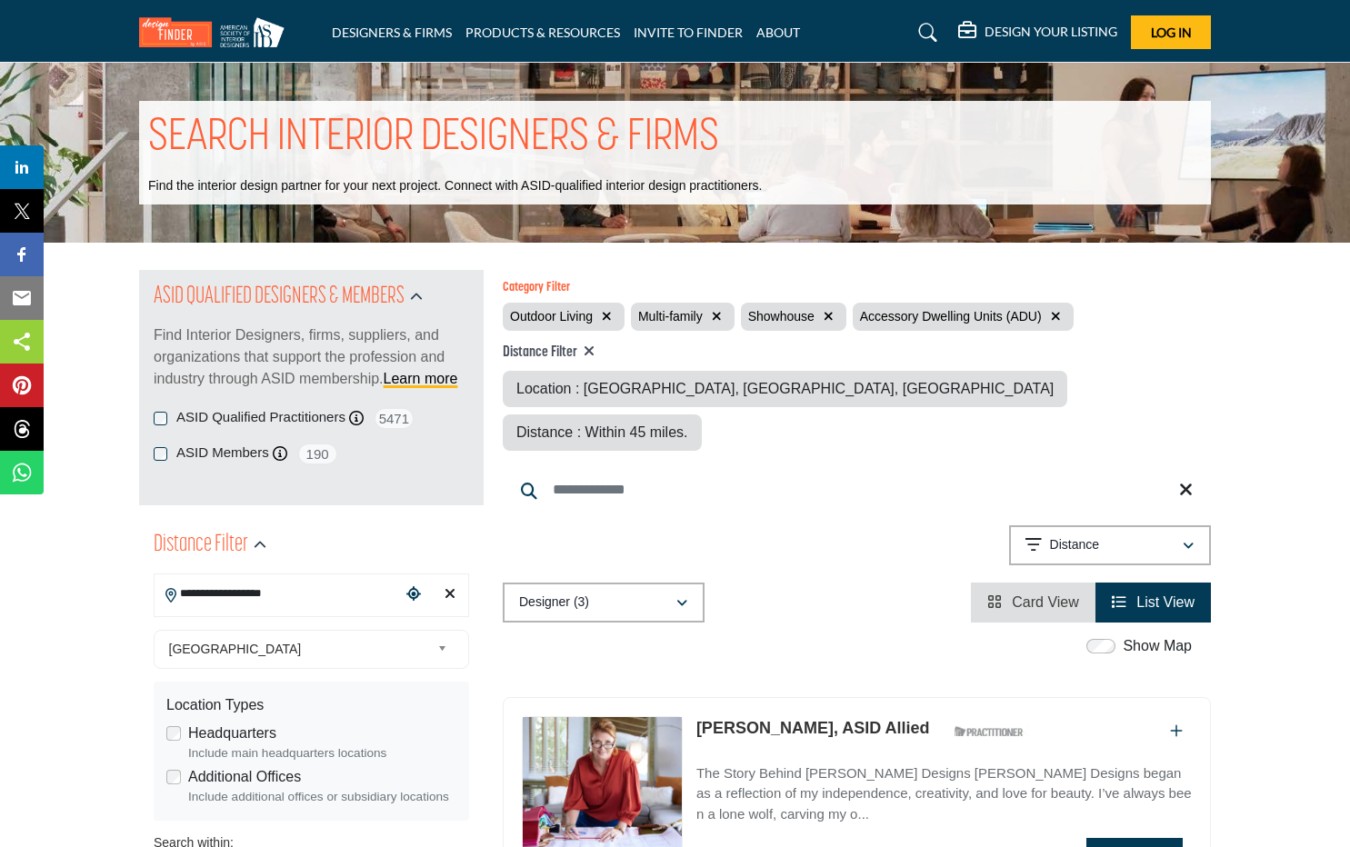
click at [611, 315] on icon "button" at bounding box center [607, 316] width 10 height 13
click at [588, 316] on icon "button" at bounding box center [588, 316] width 10 height 13
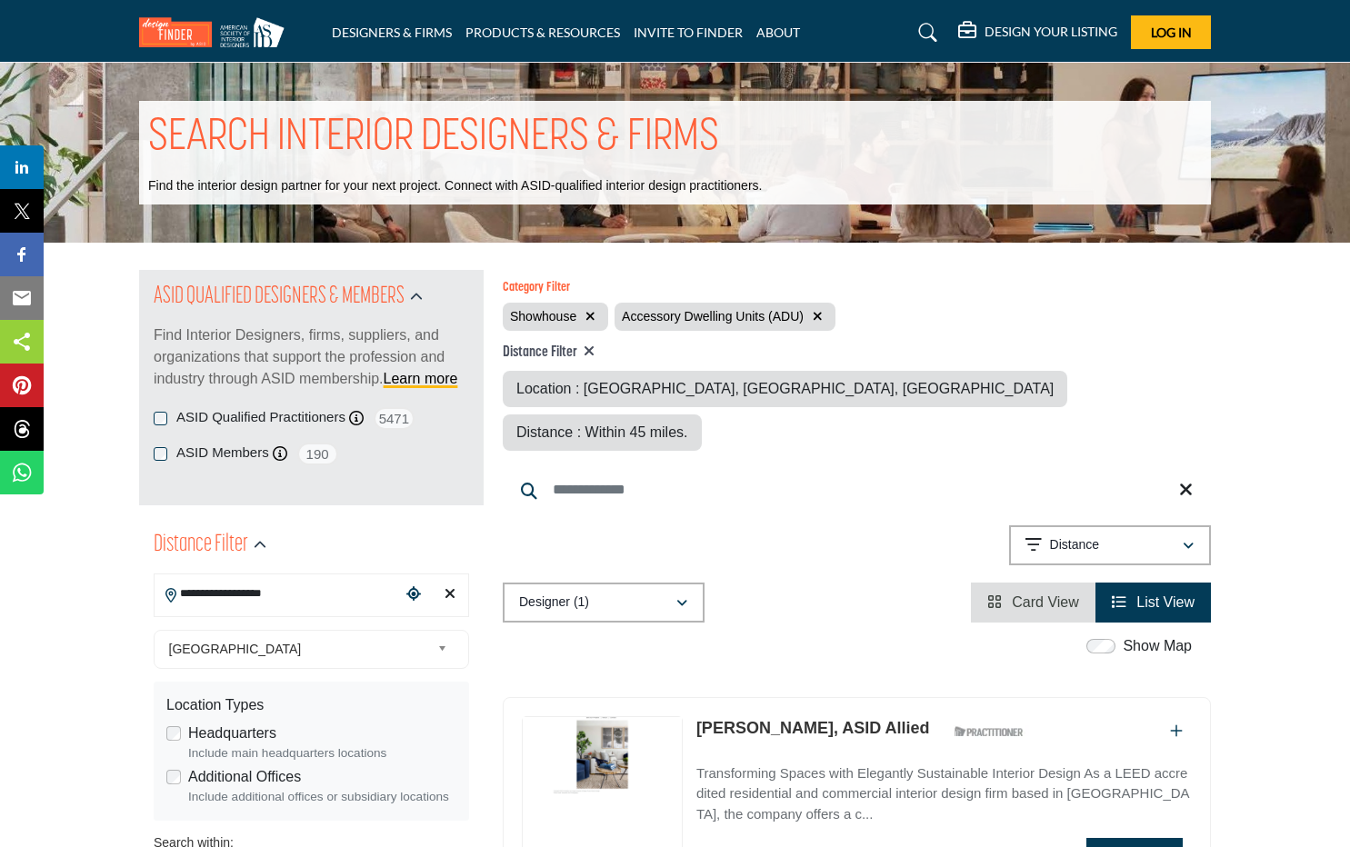
click at [592, 315] on icon "button" at bounding box center [590, 316] width 10 height 13
click at [709, 315] on button "button" at bounding box center [705, 316] width 21 height 21
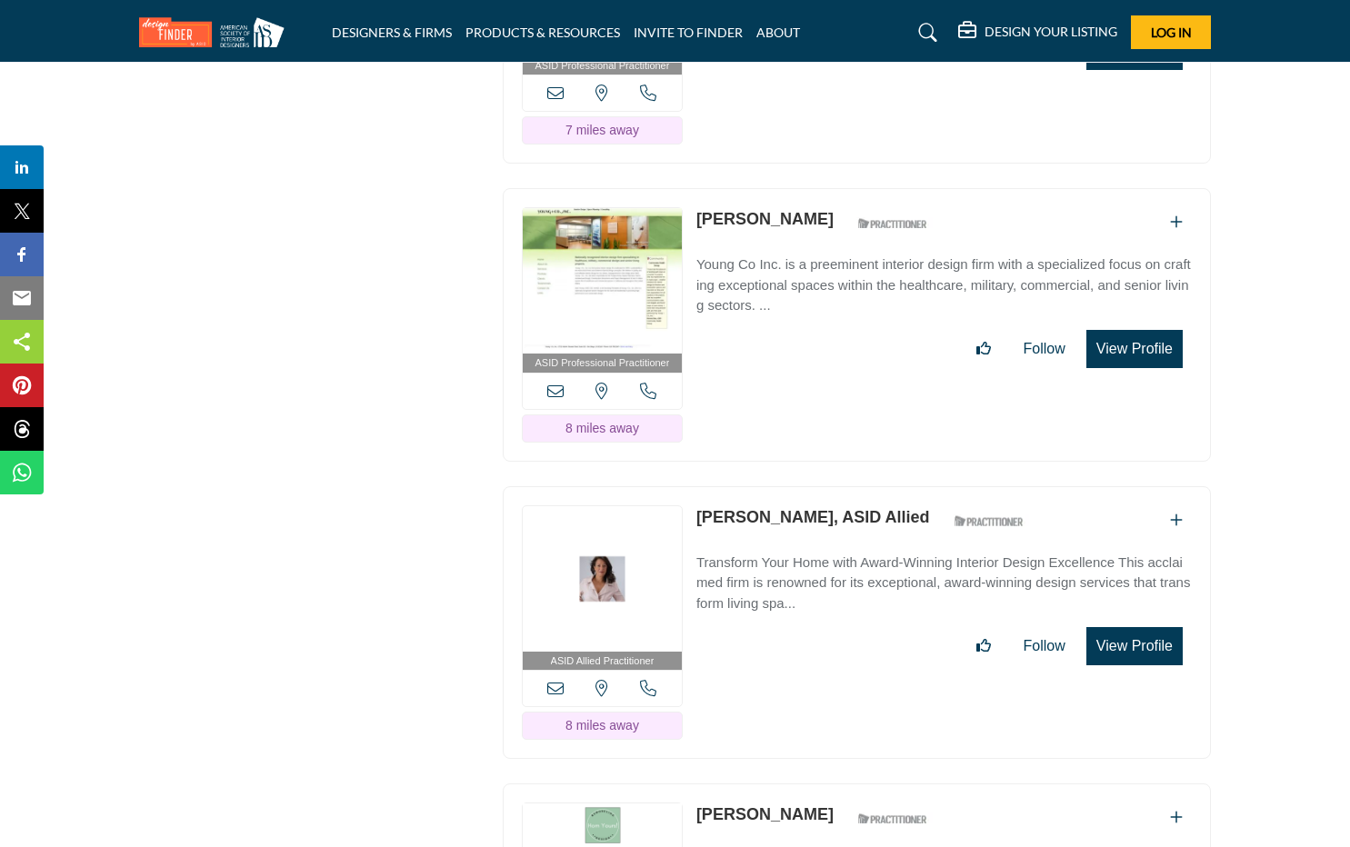
scroll to position [7279, 0]
